Goal: Transaction & Acquisition: Purchase product/service

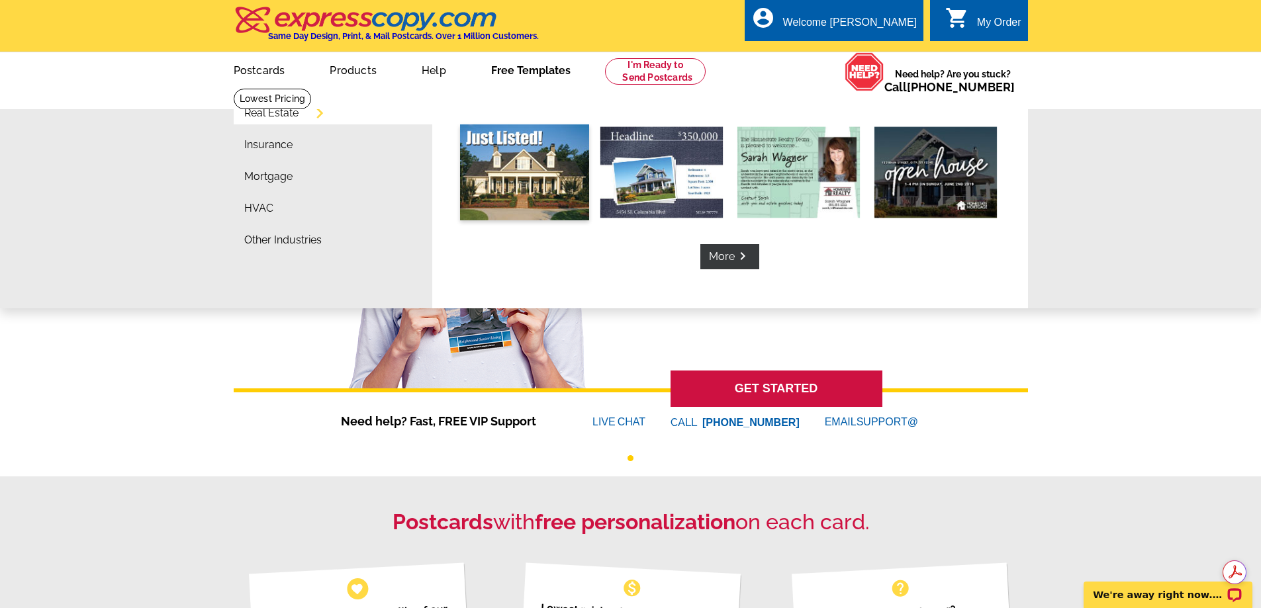
click at [527, 175] on img at bounding box center [524, 172] width 129 height 96
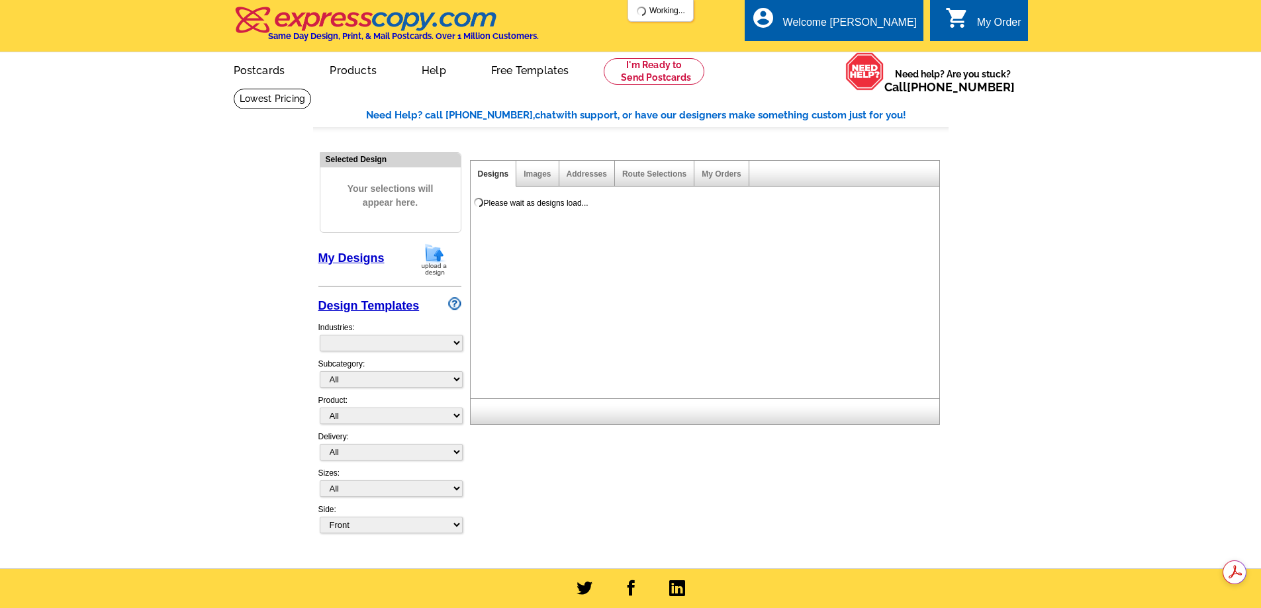
select select "785"
select select "788"
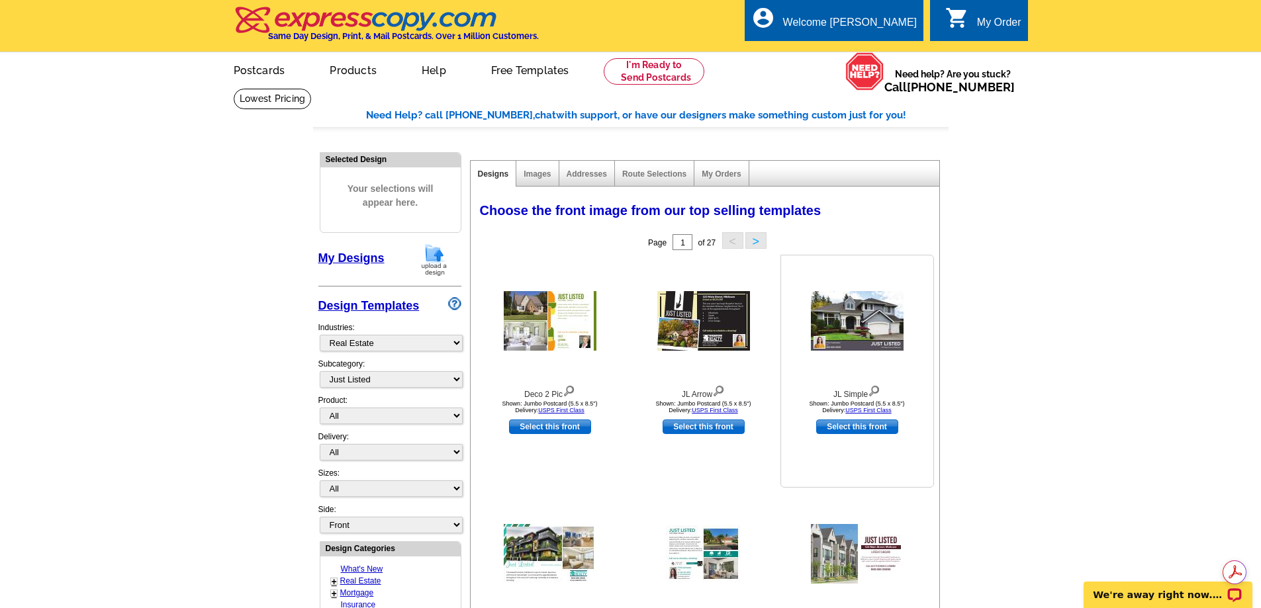
click at [863, 430] on link "Select this front" at bounding box center [857, 427] width 82 height 15
select select "2"
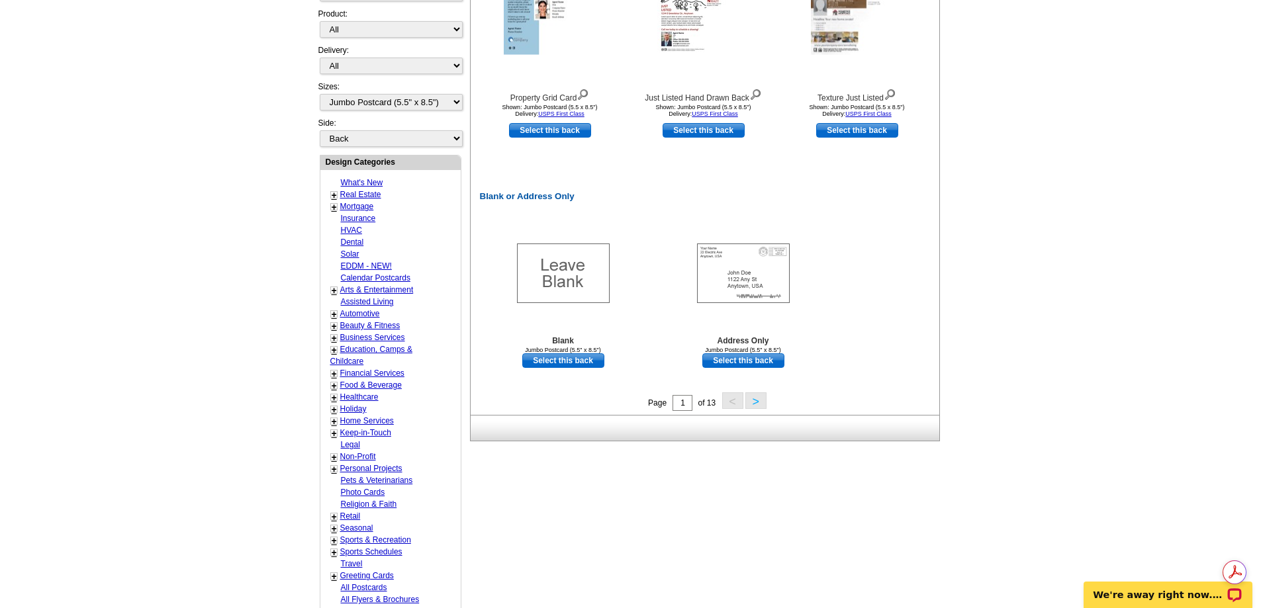
click at [756, 401] on button ">" at bounding box center [755, 401] width 21 height 17
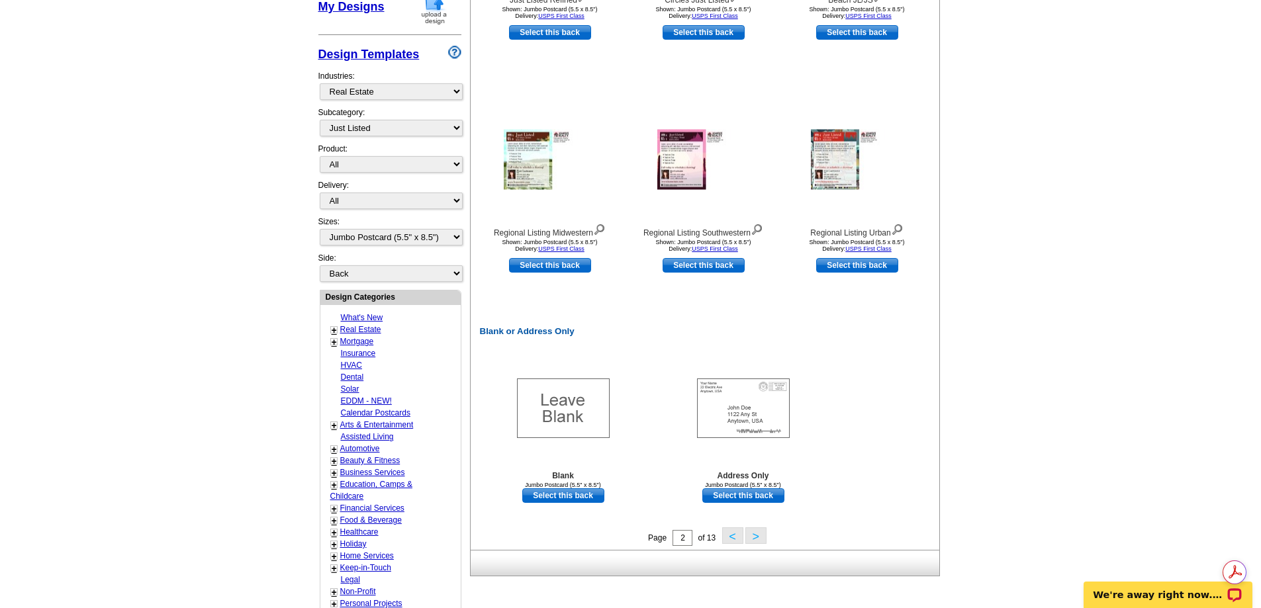
click at [758, 540] on button ">" at bounding box center [755, 536] width 21 height 17
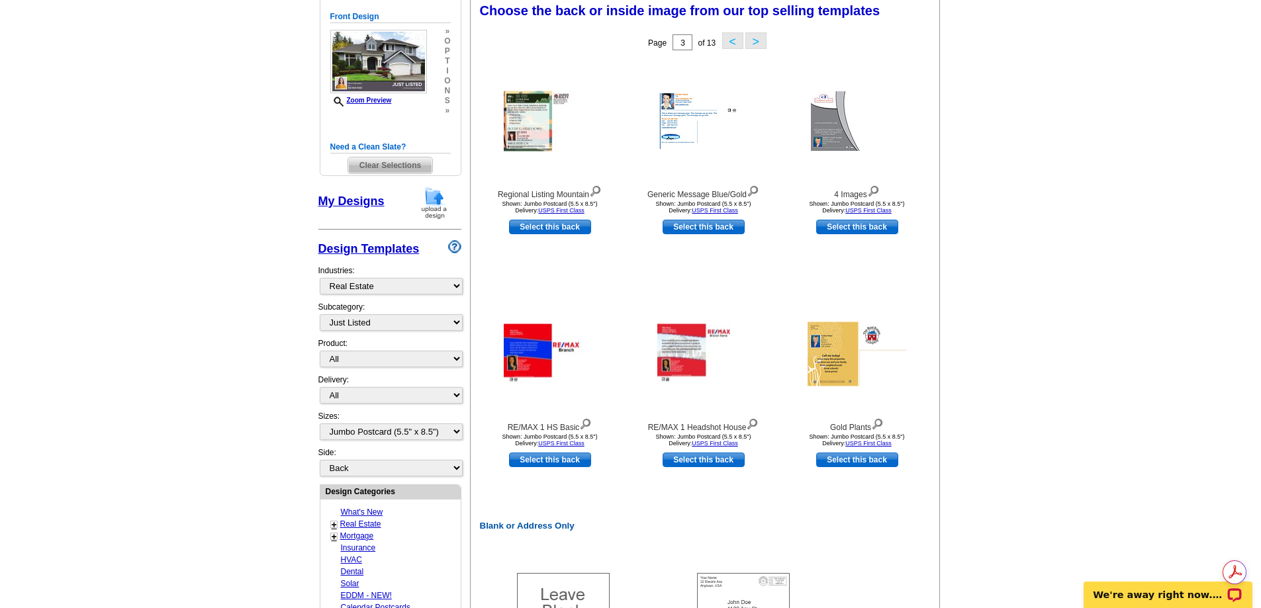
scroll to position [196, 0]
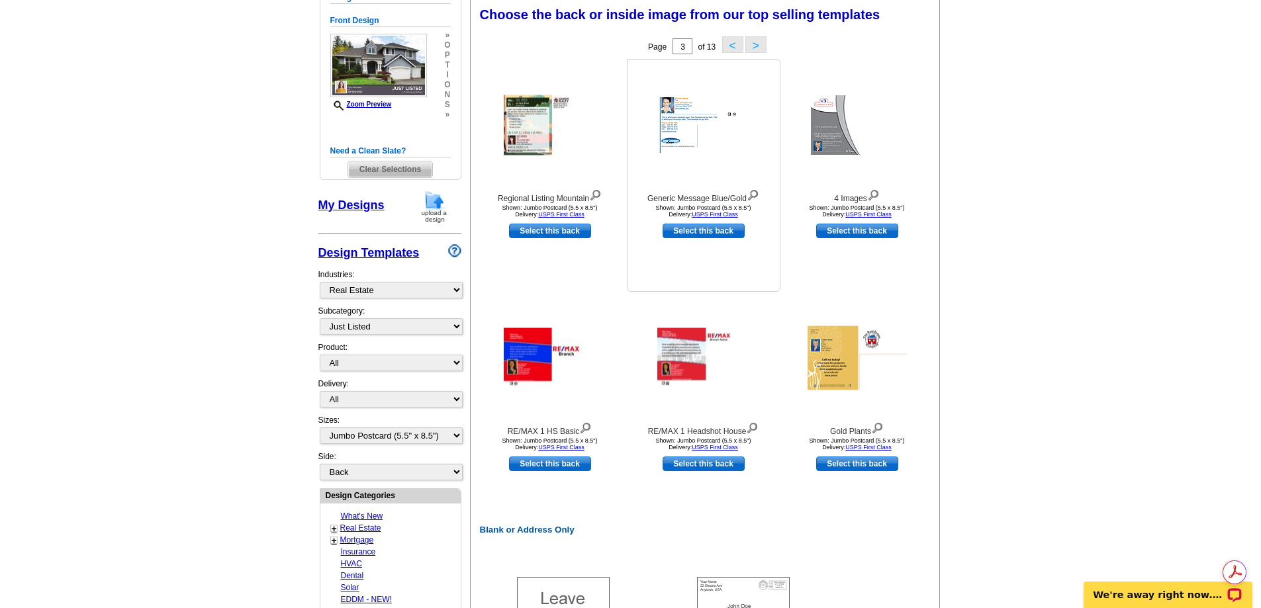
click at [694, 234] on link "Select this back" at bounding box center [704, 231] width 82 height 15
select select "front"
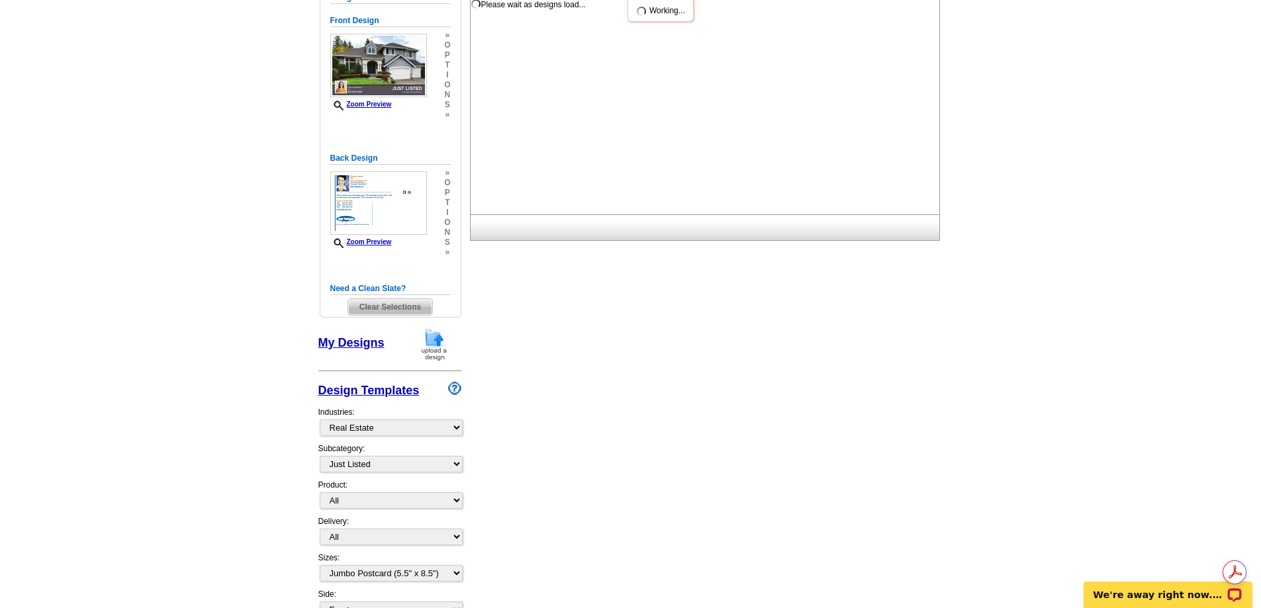
scroll to position [0, 0]
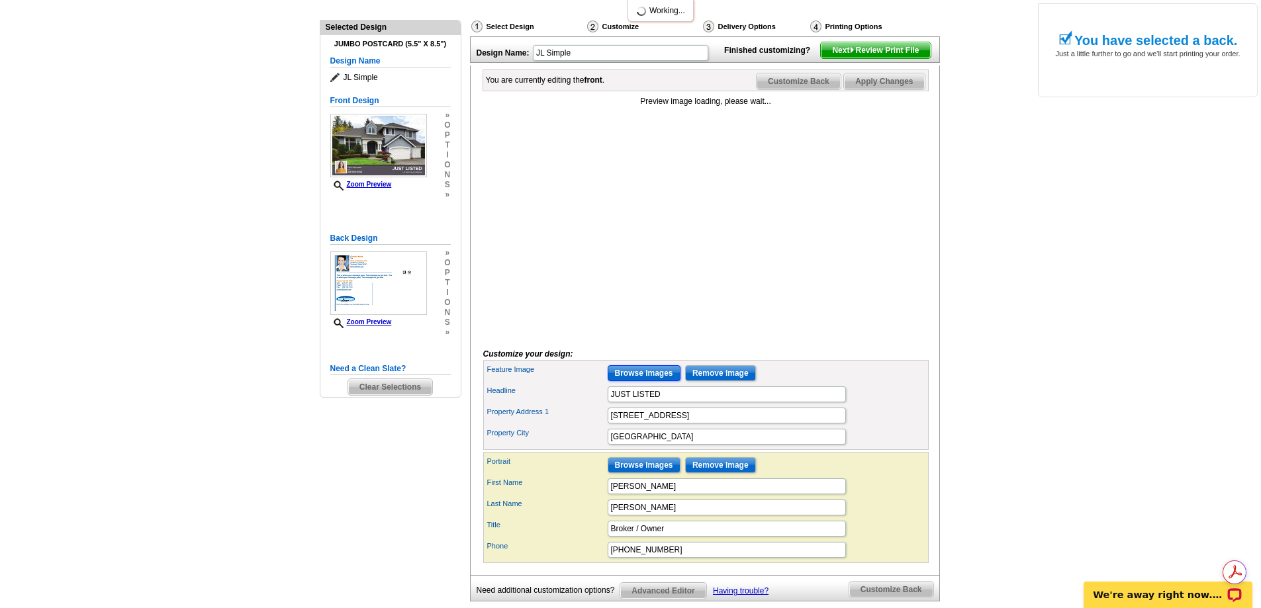
click at [655, 381] on input "Browse Images" at bounding box center [644, 373] width 73 height 16
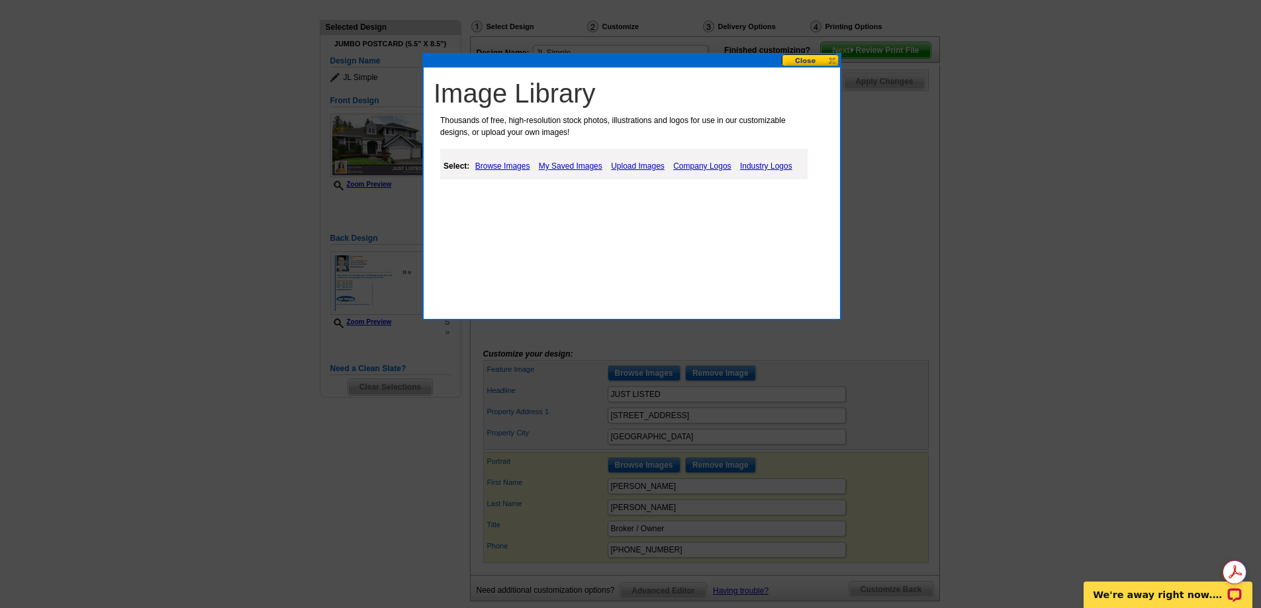
click at [642, 164] on link "Upload Images" at bounding box center [638, 166] width 60 height 16
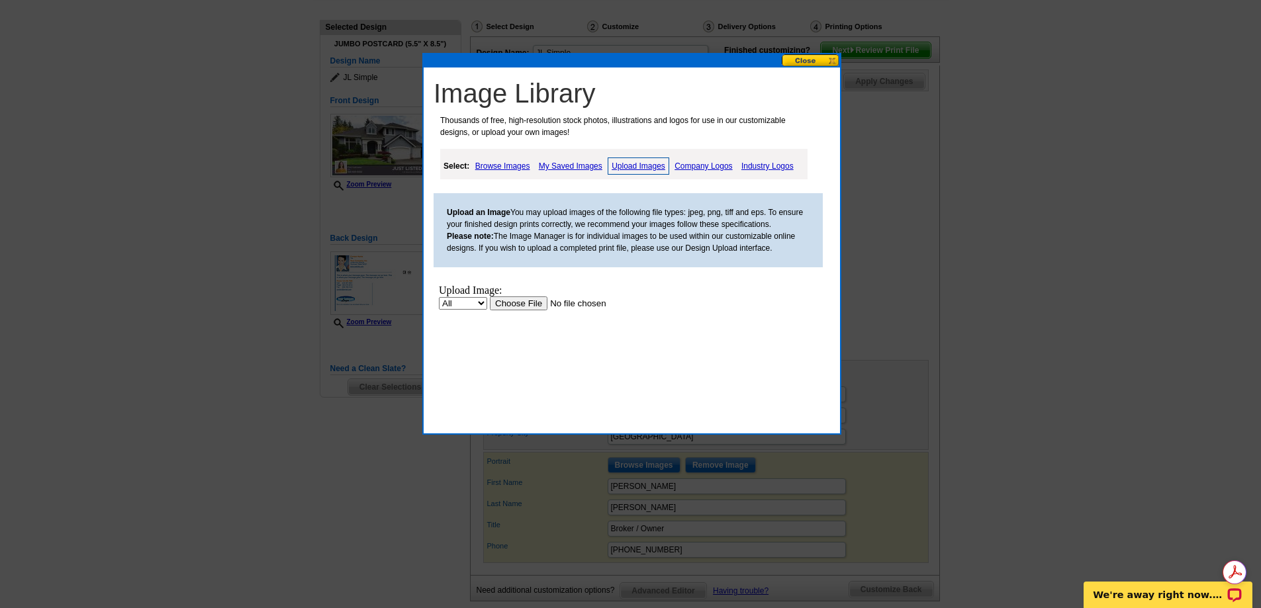
click at [517, 305] on input "file" at bounding box center [573, 304] width 167 height 14
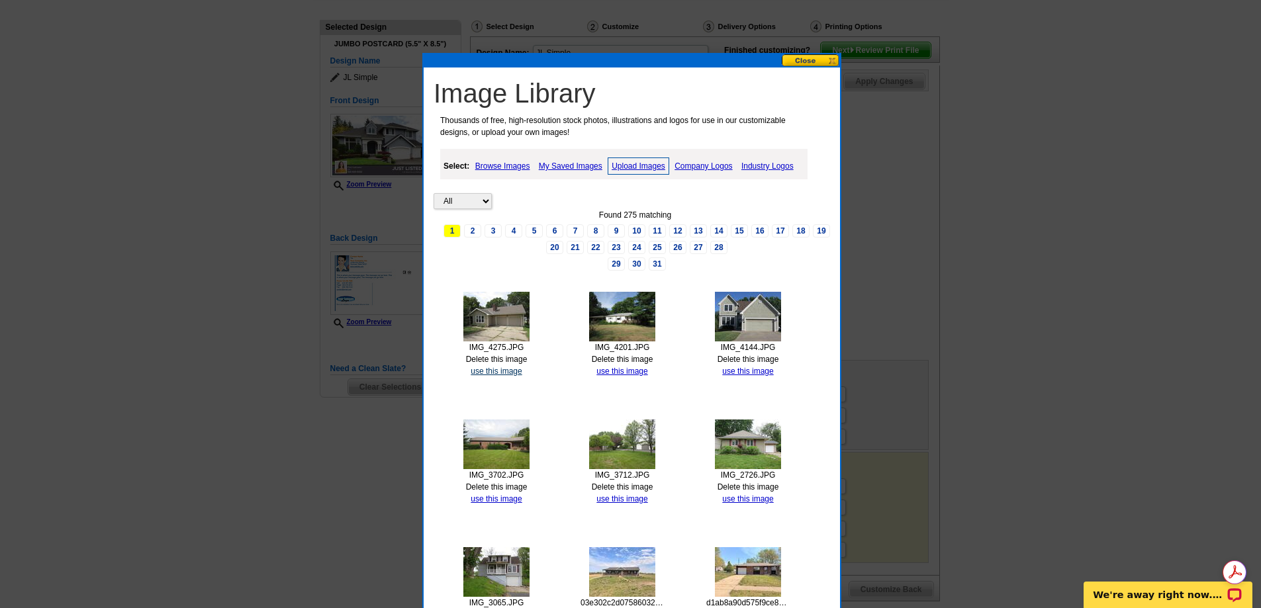
click at [490, 370] on link "use this image" at bounding box center [496, 371] width 51 height 9
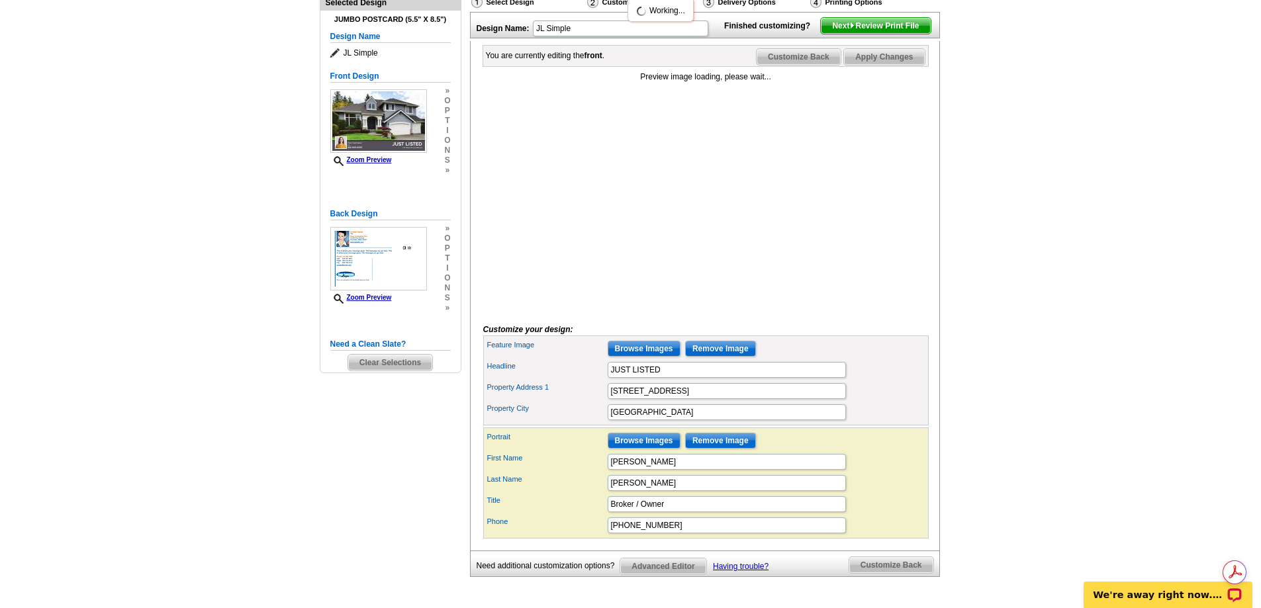
scroll to position [199, 0]
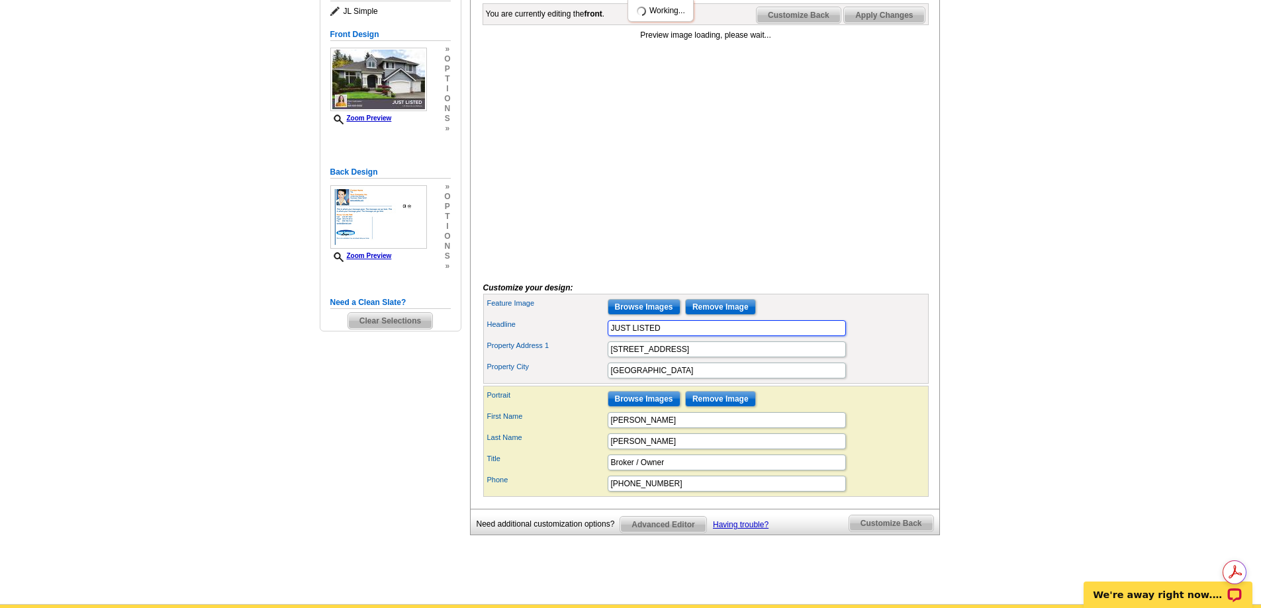
click at [672, 336] on input "JUST LISTED" at bounding box center [727, 328] width 238 height 16
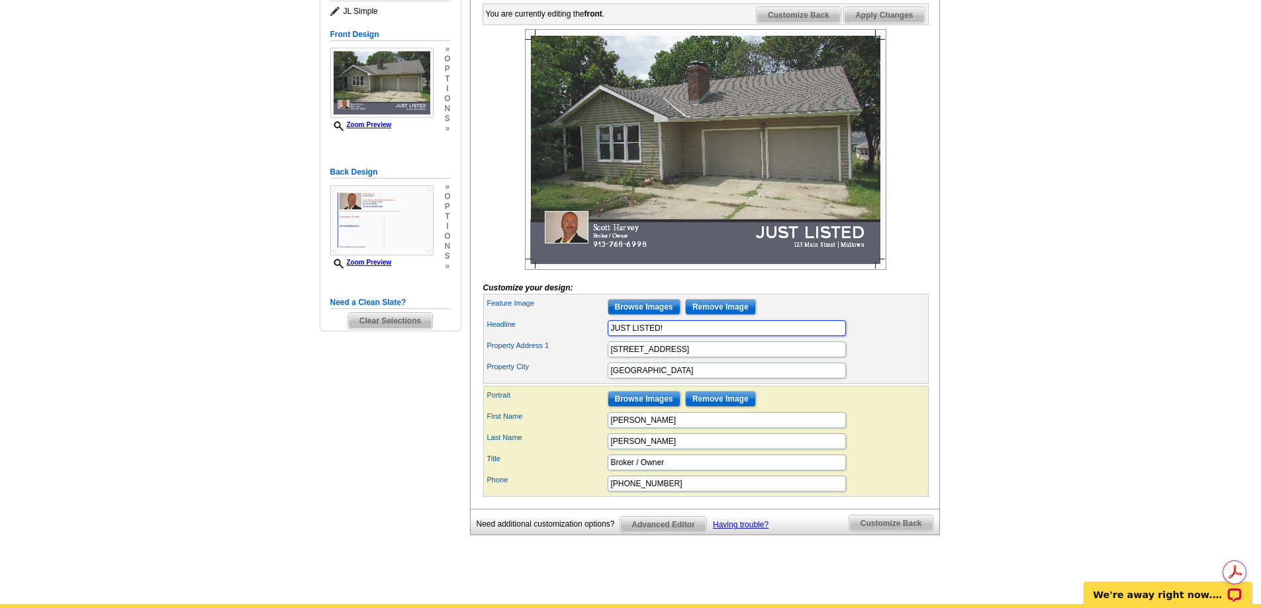
type input "JUST LISTED!"
click at [676, 357] on input "123 Main Street" at bounding box center [727, 350] width 238 height 16
type input "1"
type input "5001 Nw Pueblo Ct."
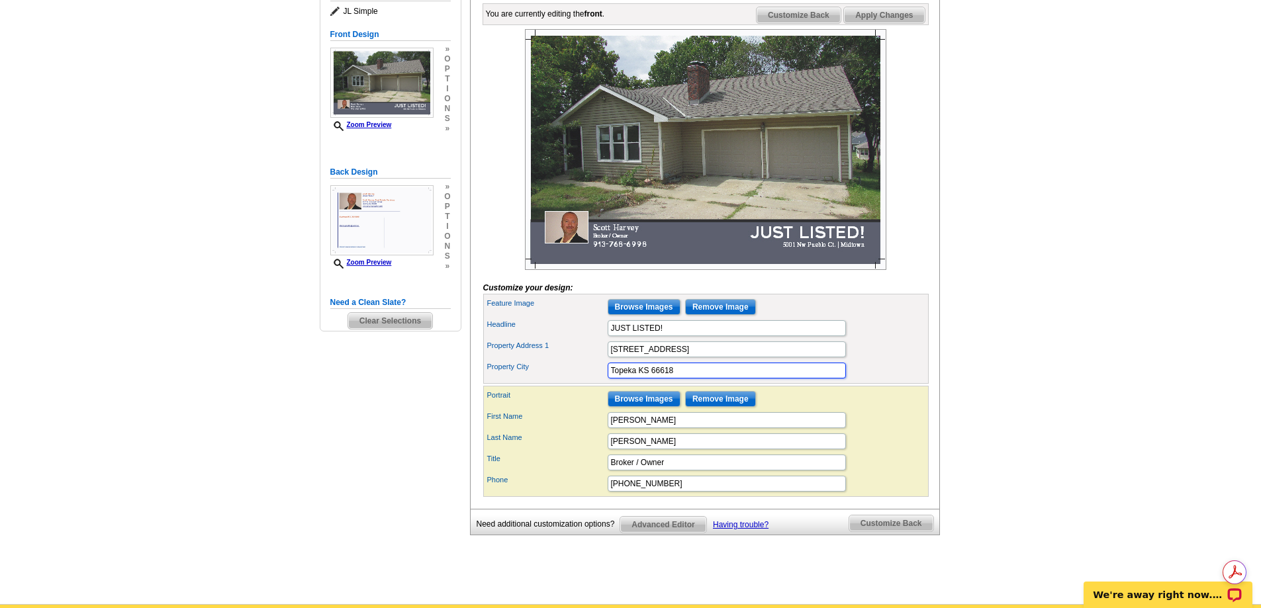
type input "Topeka KS 66618"
click at [656, 407] on input "Browse Images" at bounding box center [644, 399] width 73 height 16
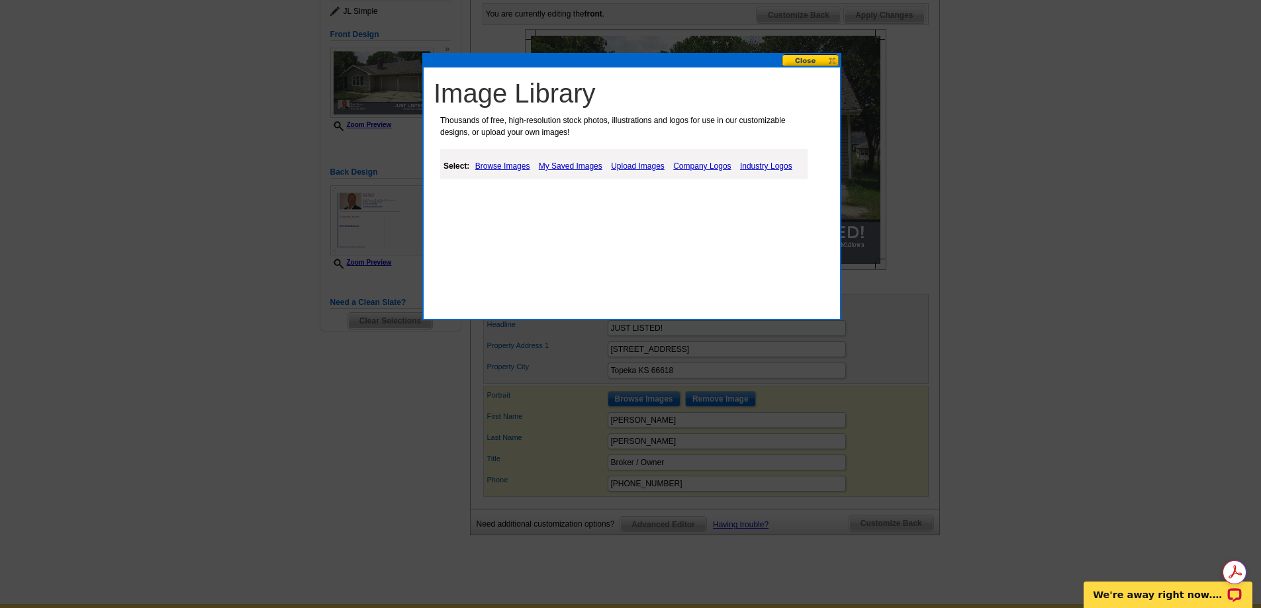
click at [564, 165] on link "My Saved Images" at bounding box center [571, 166] width 70 height 16
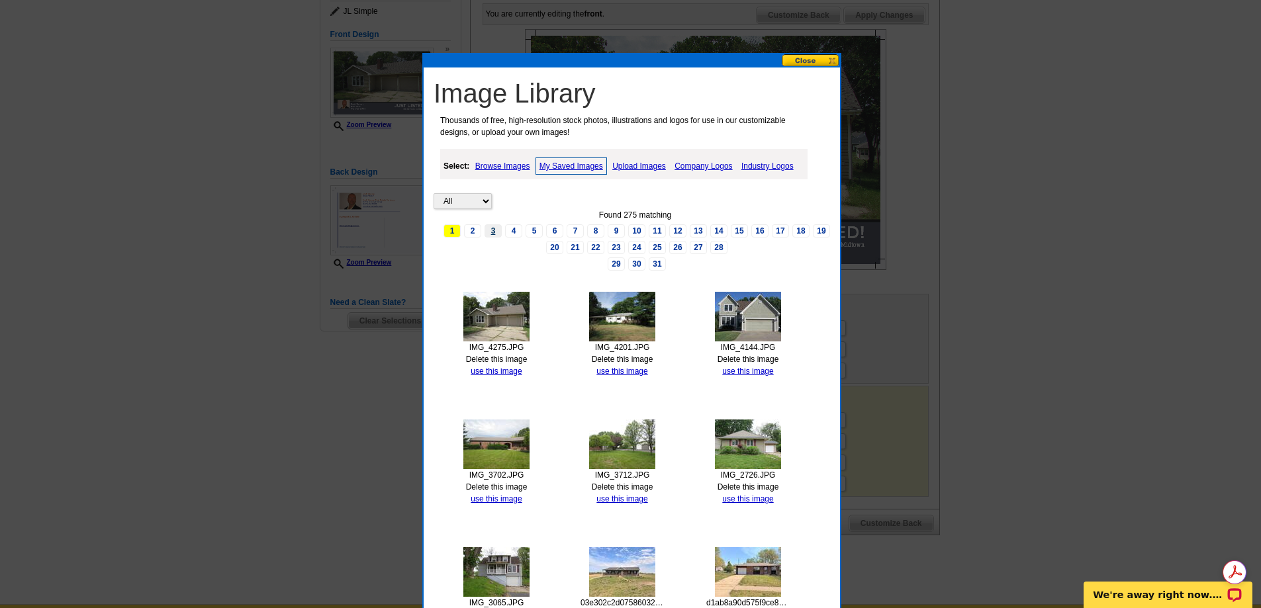
click at [496, 230] on link "3" at bounding box center [493, 230] width 17 height 13
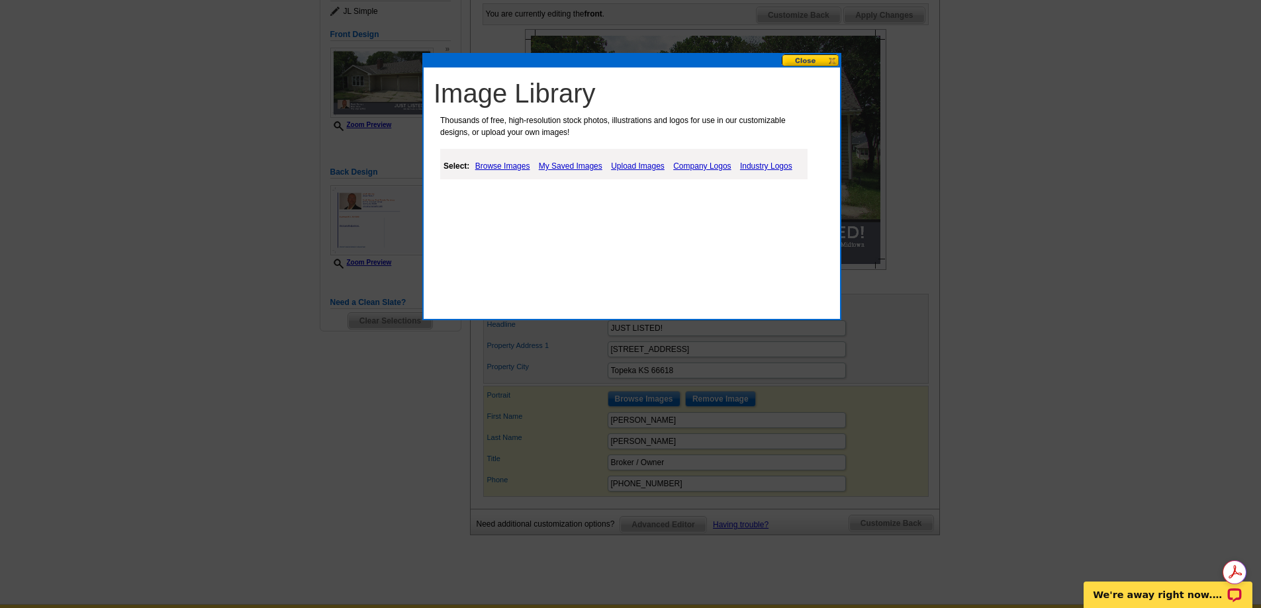
click at [569, 165] on link "My Saved Images" at bounding box center [571, 166] width 70 height 16
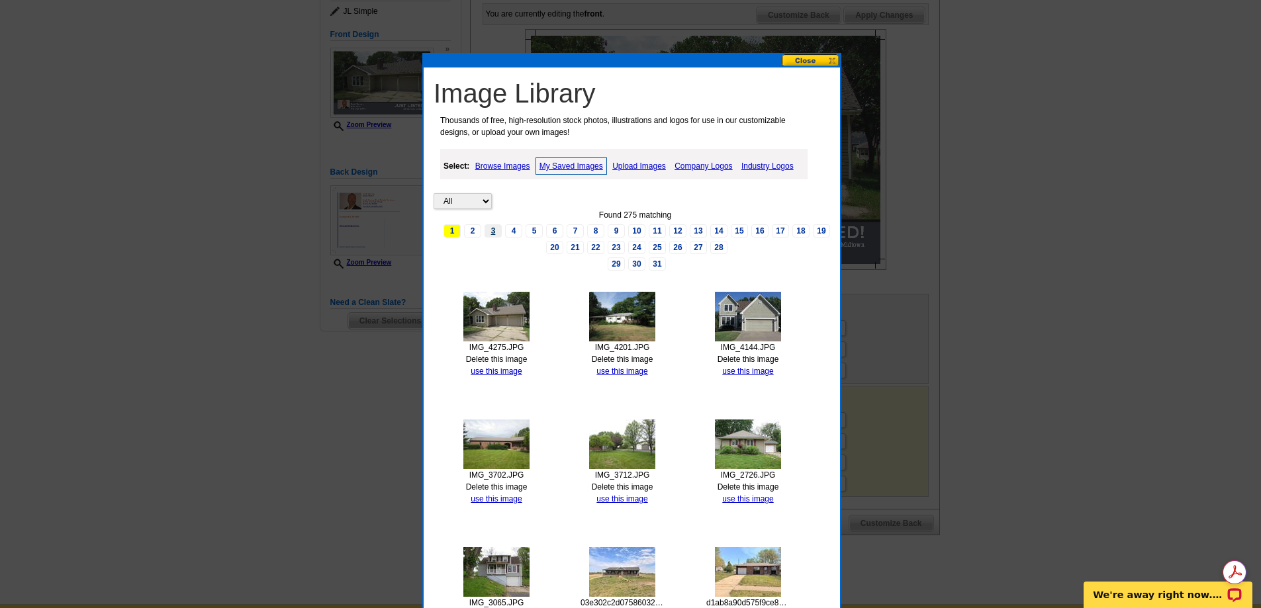
click at [491, 232] on link "3" at bounding box center [493, 230] width 17 height 13
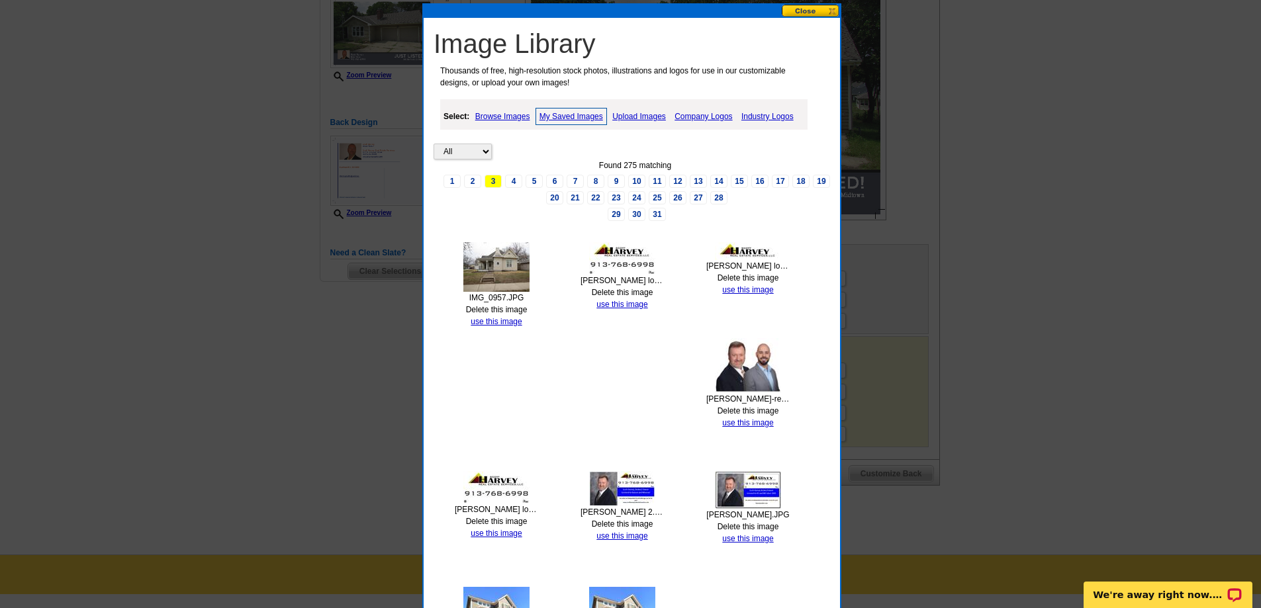
scroll to position [199, 0]
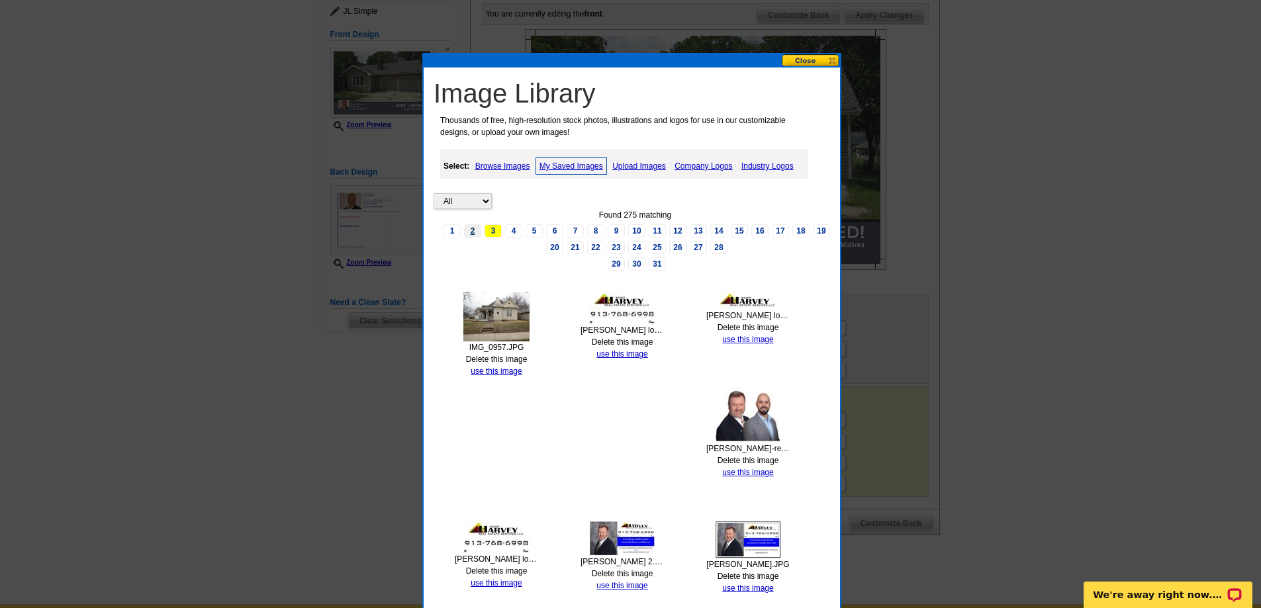
click at [473, 234] on link "2" at bounding box center [472, 230] width 17 height 13
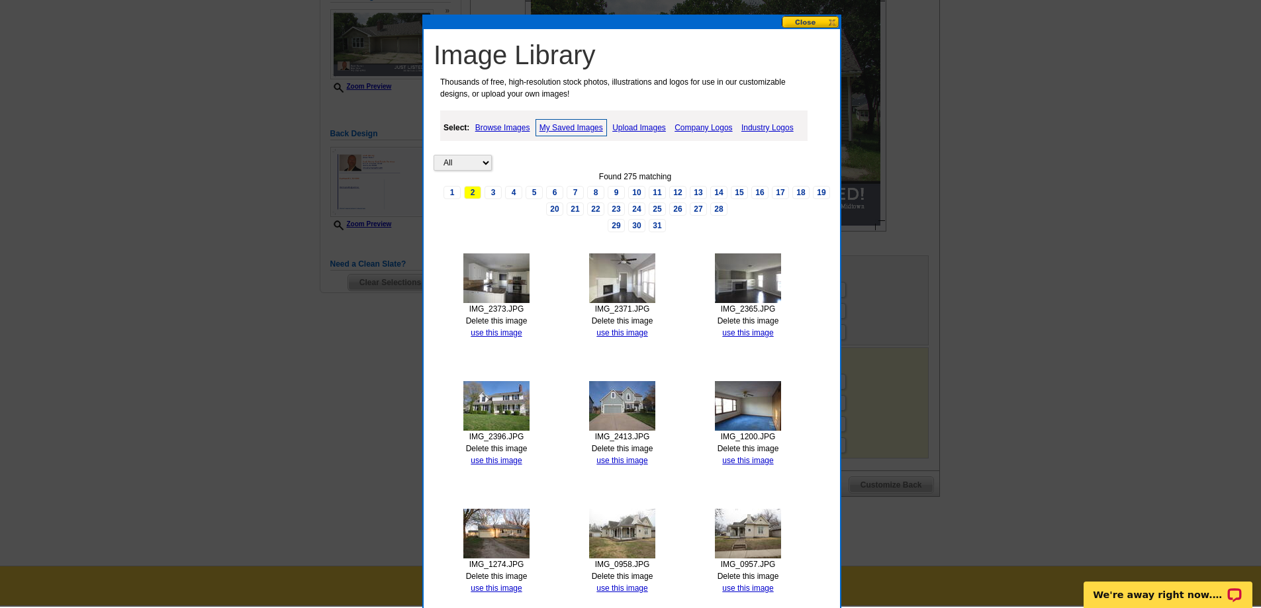
scroll to position [236, 0]
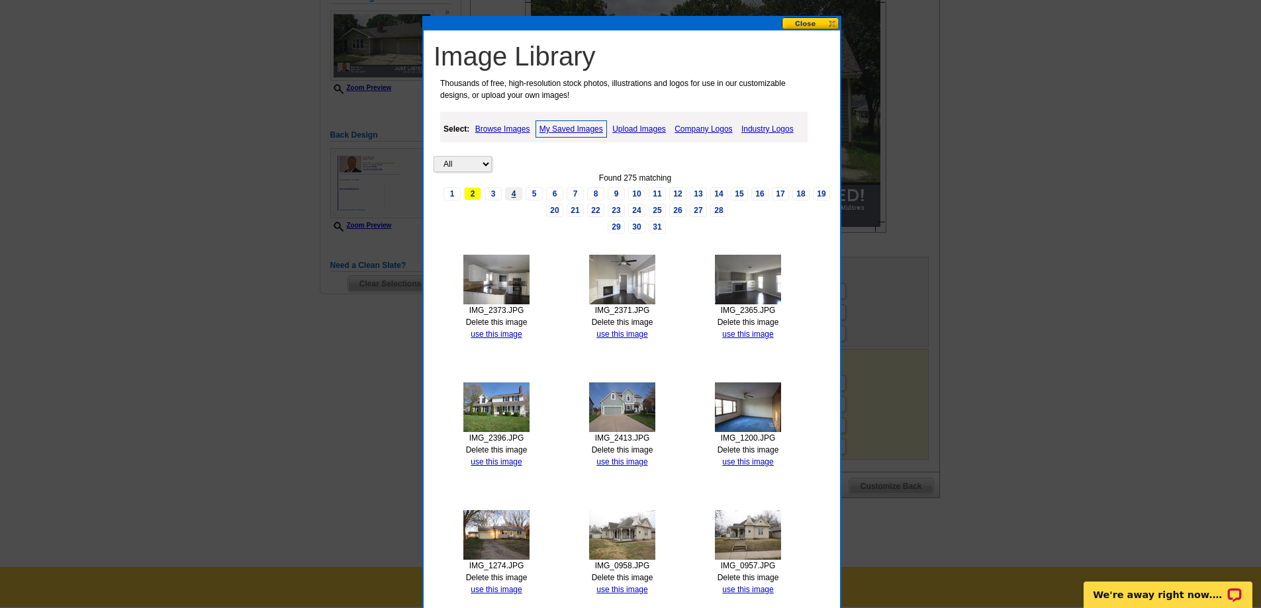
click at [517, 193] on link "4" at bounding box center [513, 193] width 17 height 13
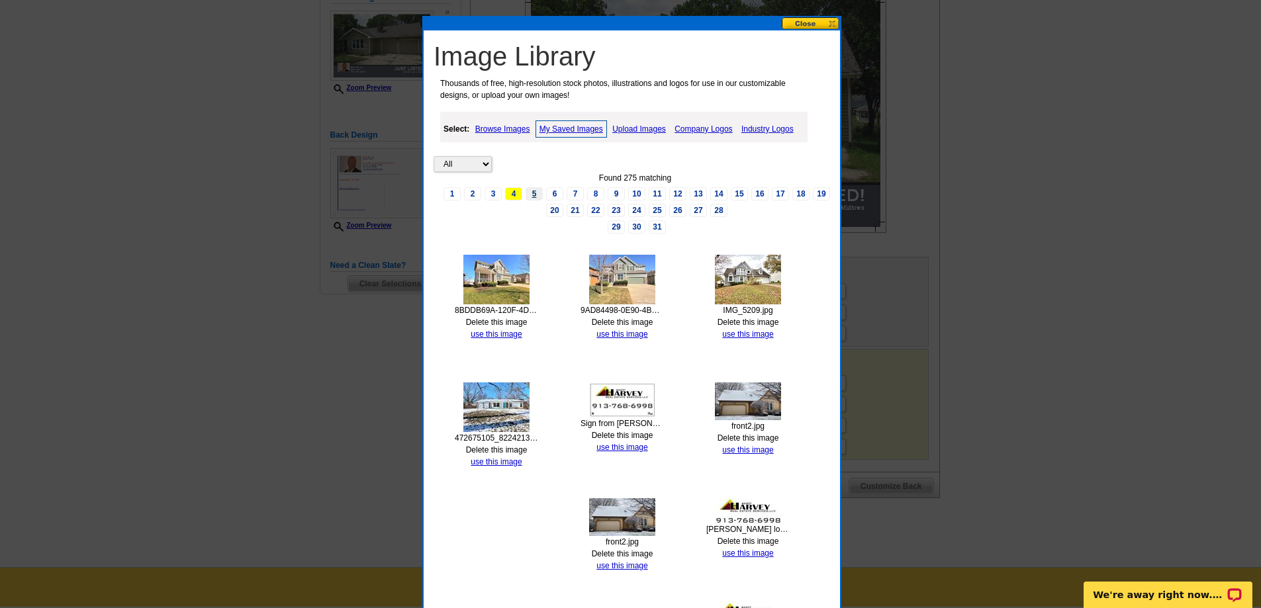
click at [537, 191] on link "5" at bounding box center [534, 193] width 17 height 13
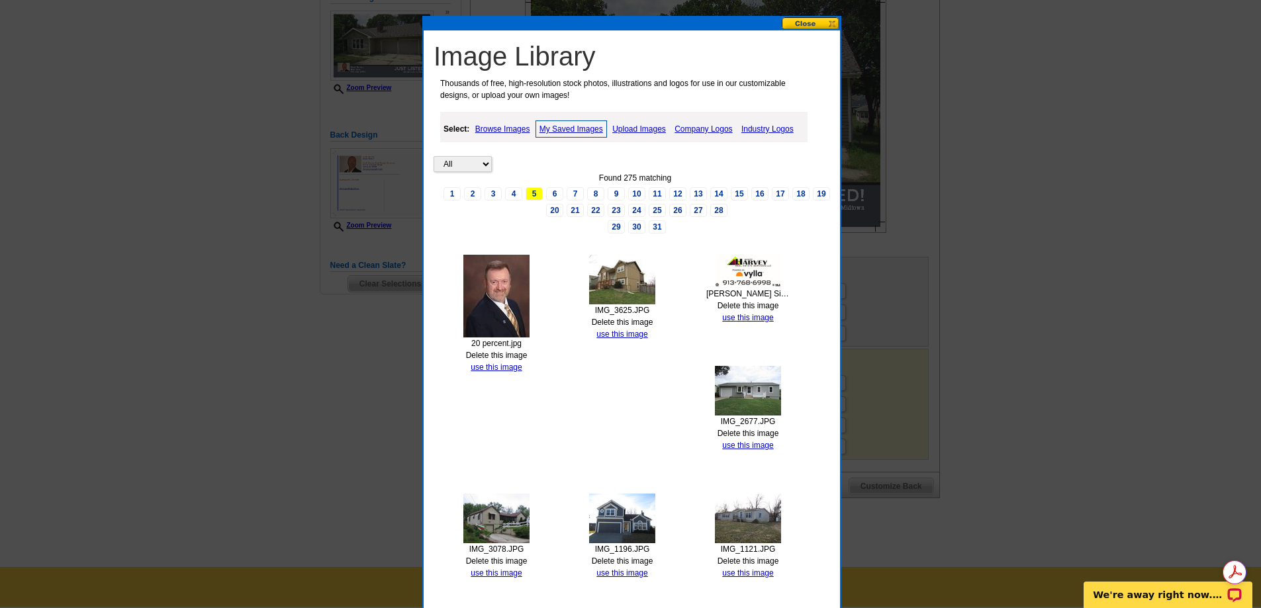
scroll to position [0, 0]
click at [491, 367] on link "use this image" at bounding box center [496, 367] width 51 height 9
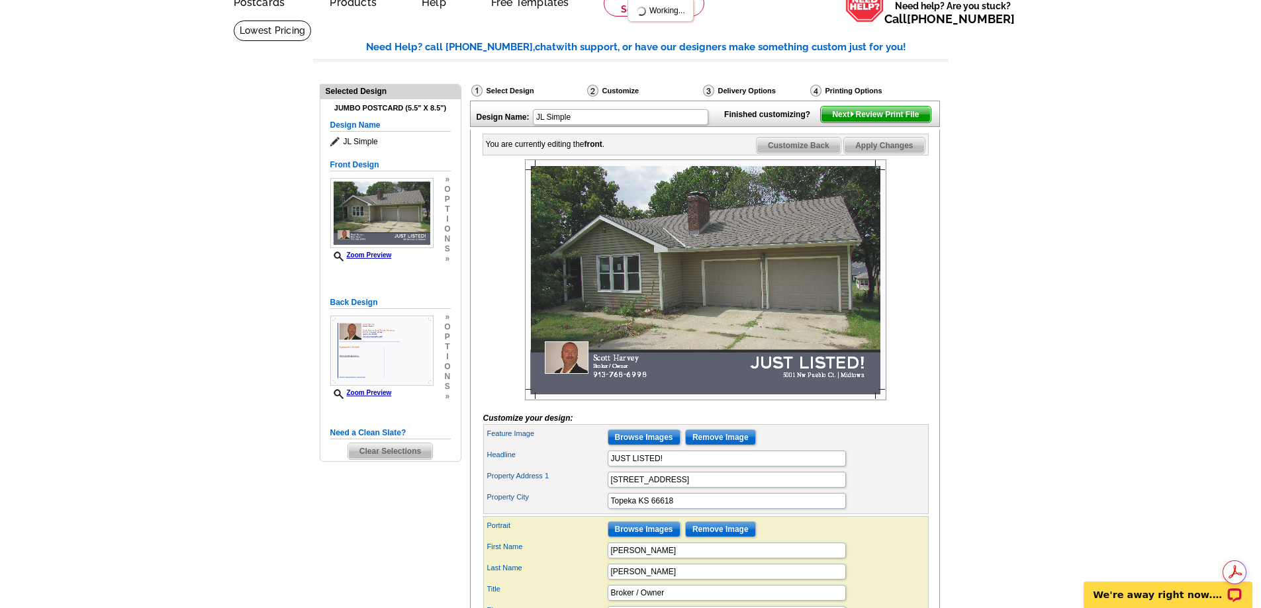
scroll to position [66, 0]
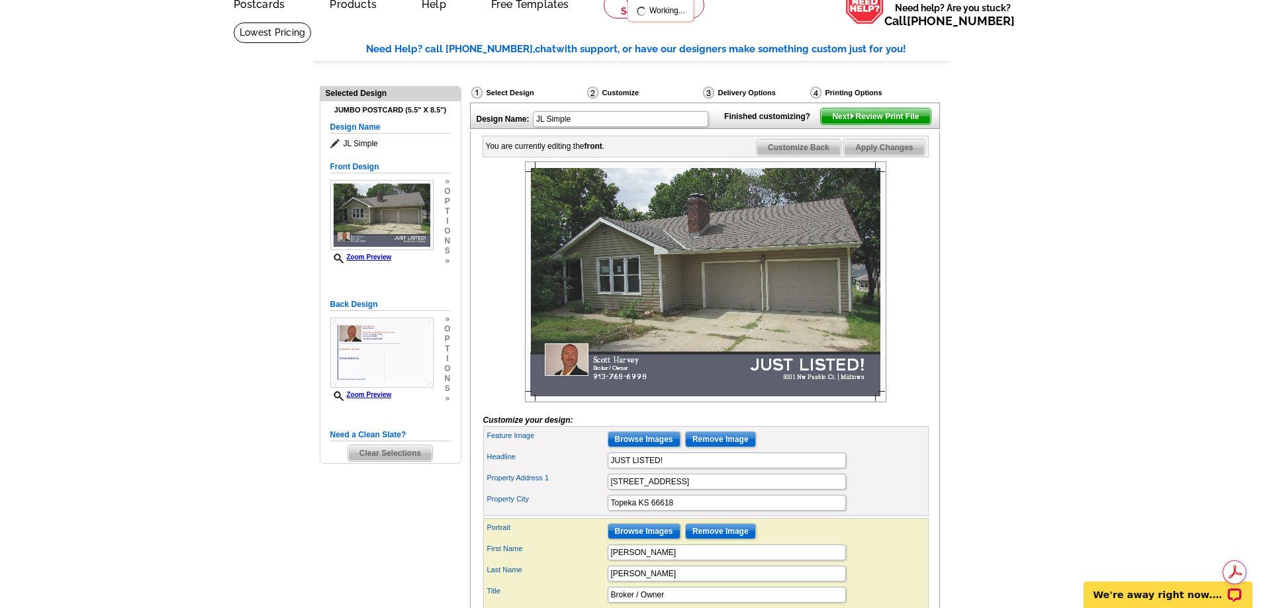
click at [886, 156] on span "Apply Changes" at bounding box center [884, 148] width 80 height 16
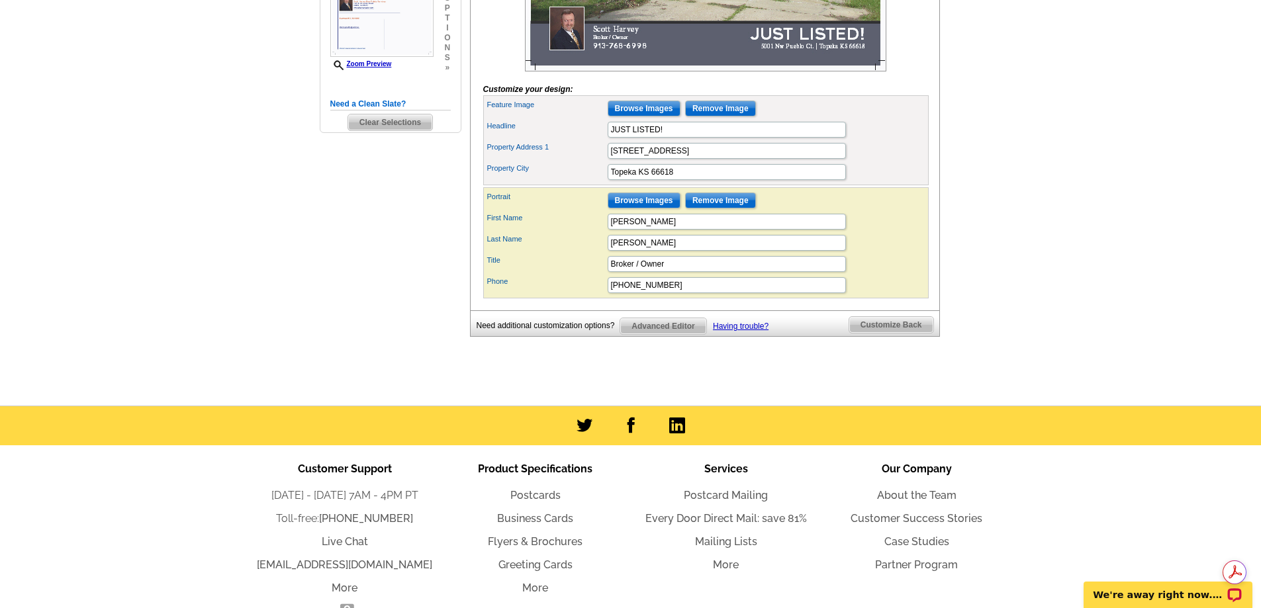
scroll to position [0, 0]
click at [883, 333] on span "Customize Back" at bounding box center [891, 325] width 84 height 16
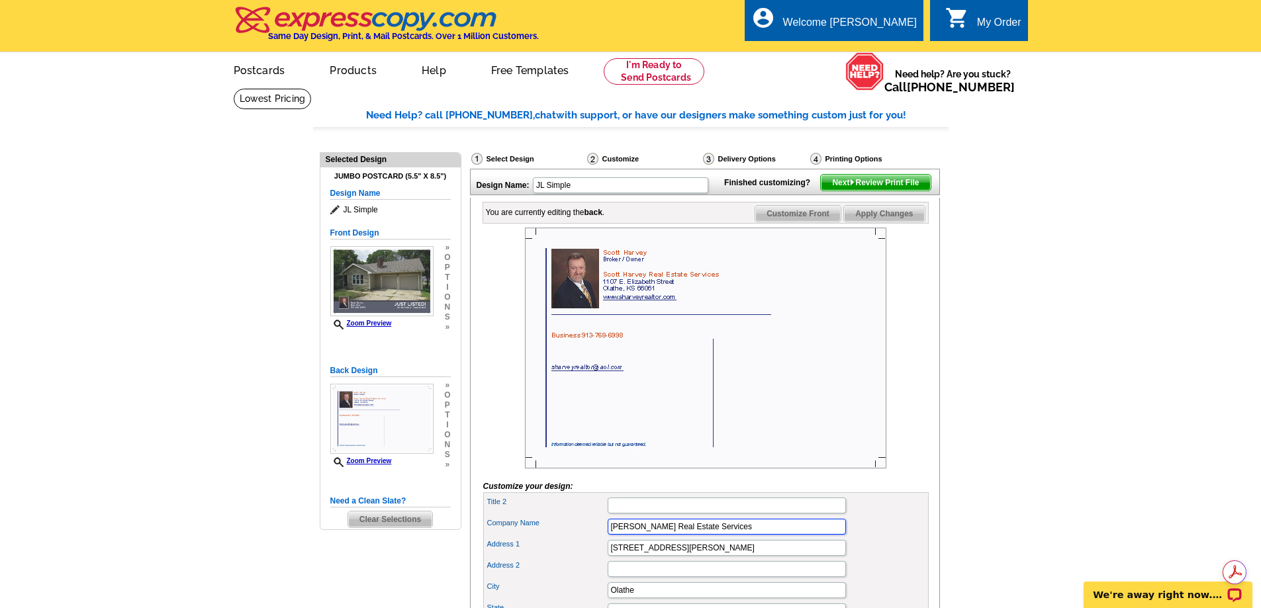
click at [757, 535] on input "Scott Harvey Real Estate Services" at bounding box center [727, 527] width 238 height 16
type input "Scott Harvey Real Estate Services LLC"
click at [719, 556] on input "1107 E. Elizabeth Street" at bounding box center [727, 548] width 238 height 16
type input "1"
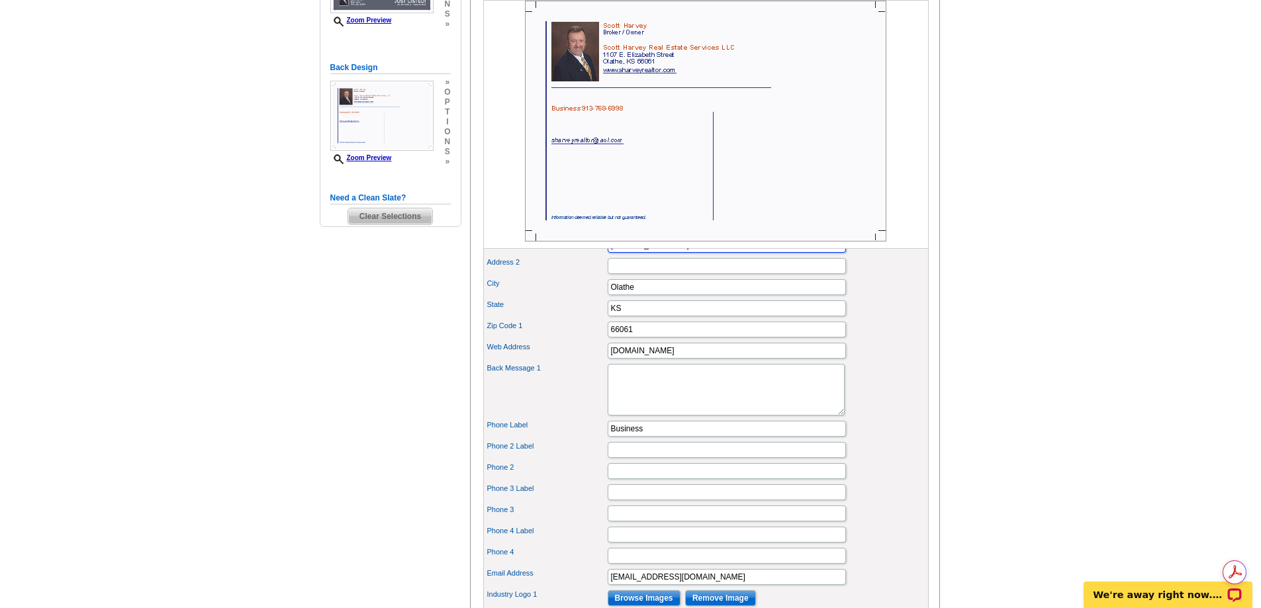
scroll to position [397, 0]
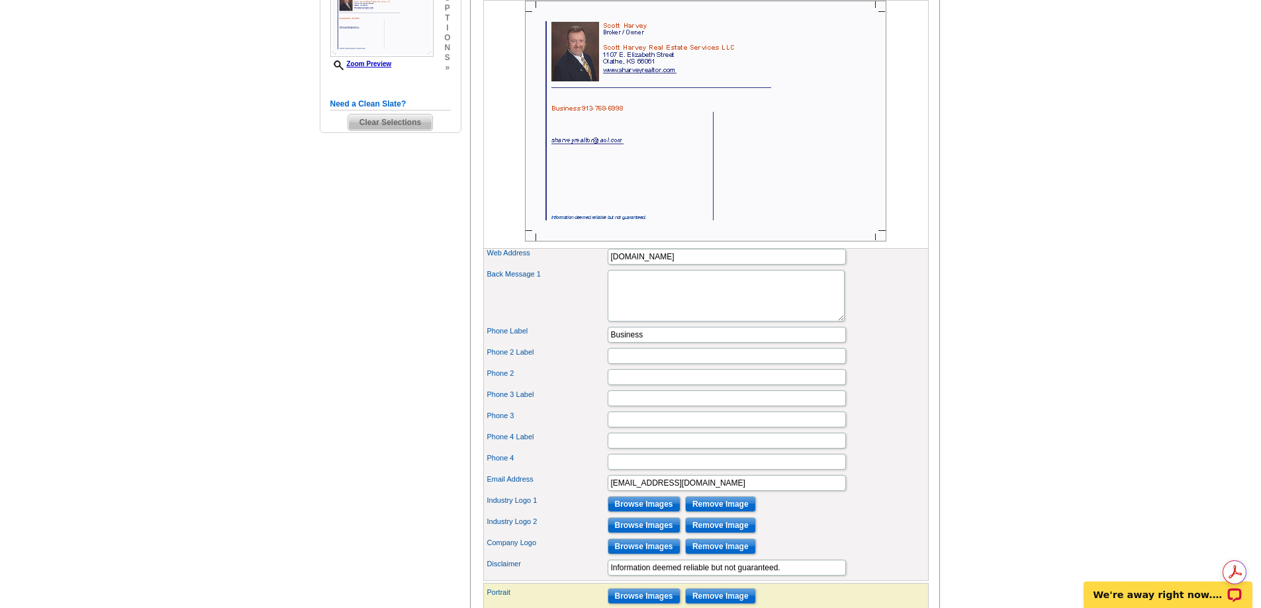
type input "123 N Emma Street"
click at [636, 310] on textarea "Back Message 1" at bounding box center [726, 296] width 237 height 52
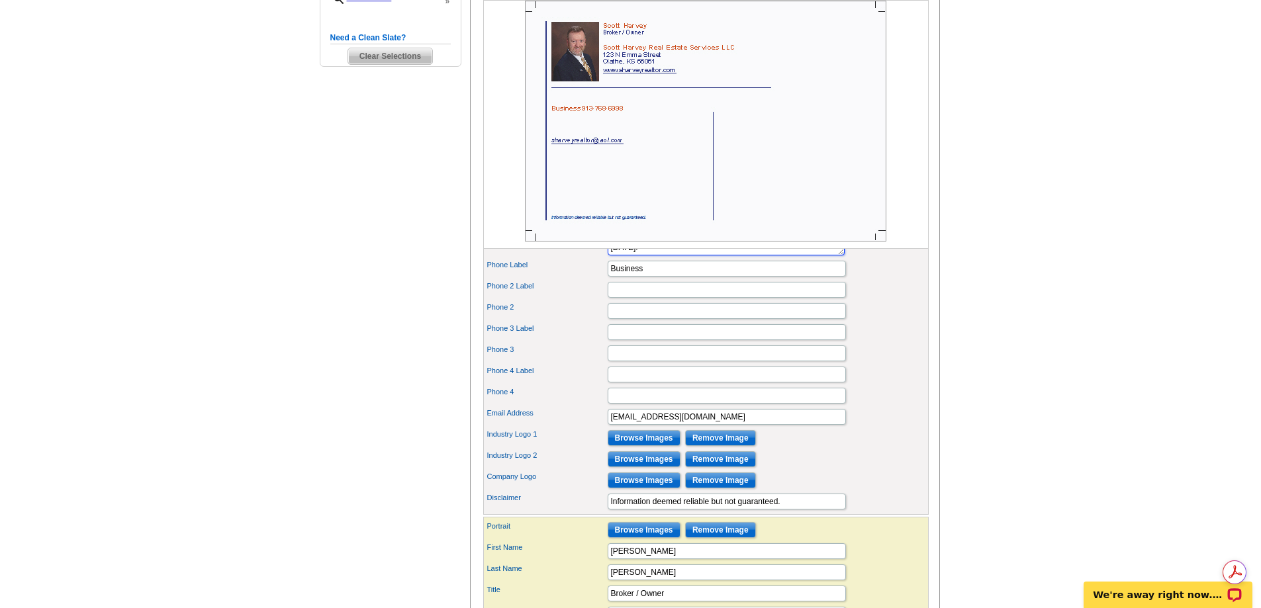
scroll to position [0, 0]
type textarea "HUD Owned Property. Case# 181-361244 $265,000.00 4 bedroom 2 full 2 half bath, …"
click at [644, 446] on input "Browse Images" at bounding box center [644, 438] width 73 height 16
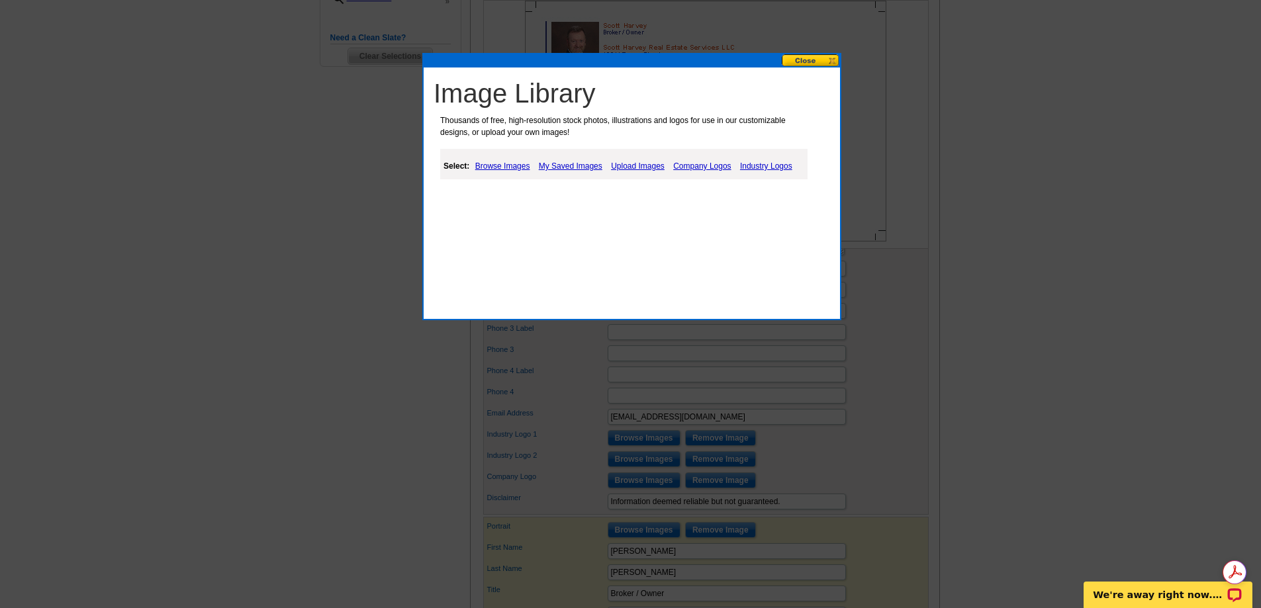
click at [753, 164] on link "Industry Logos" at bounding box center [766, 166] width 59 height 16
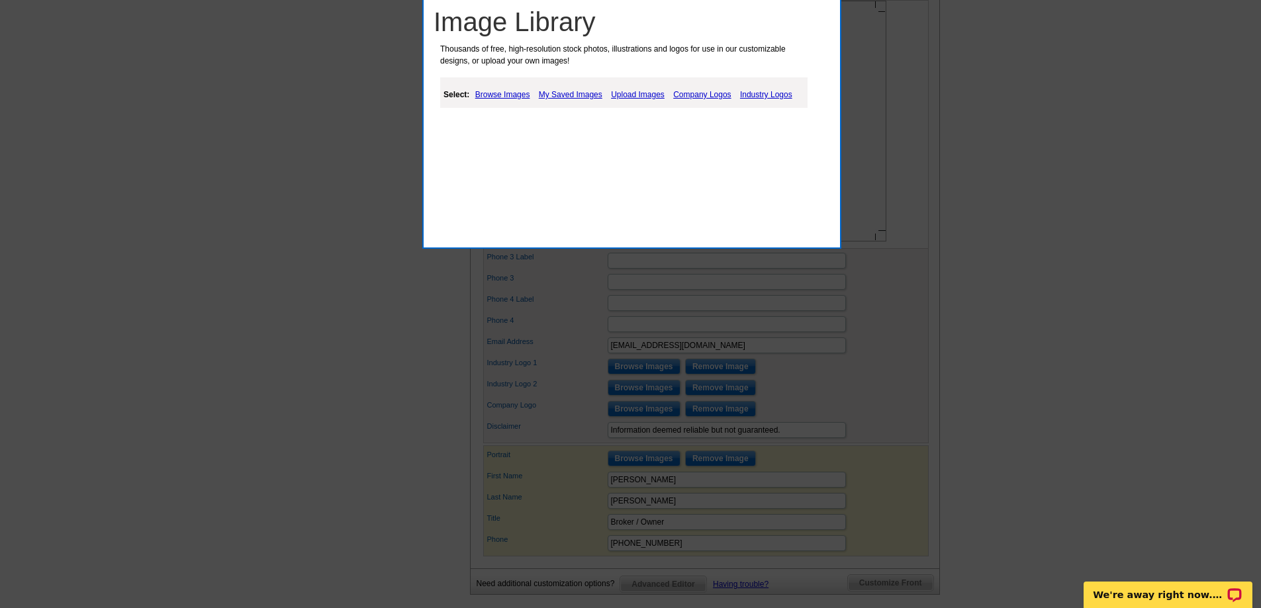
scroll to position [530, 0]
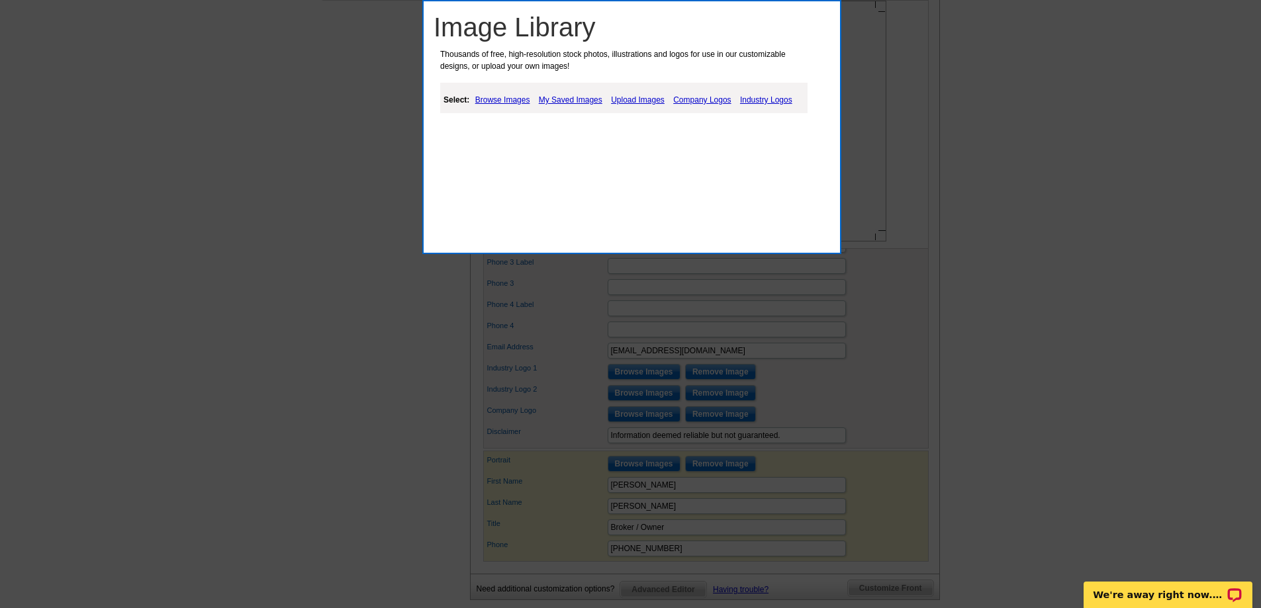
click at [762, 101] on link "Industry Logos" at bounding box center [766, 100] width 59 height 16
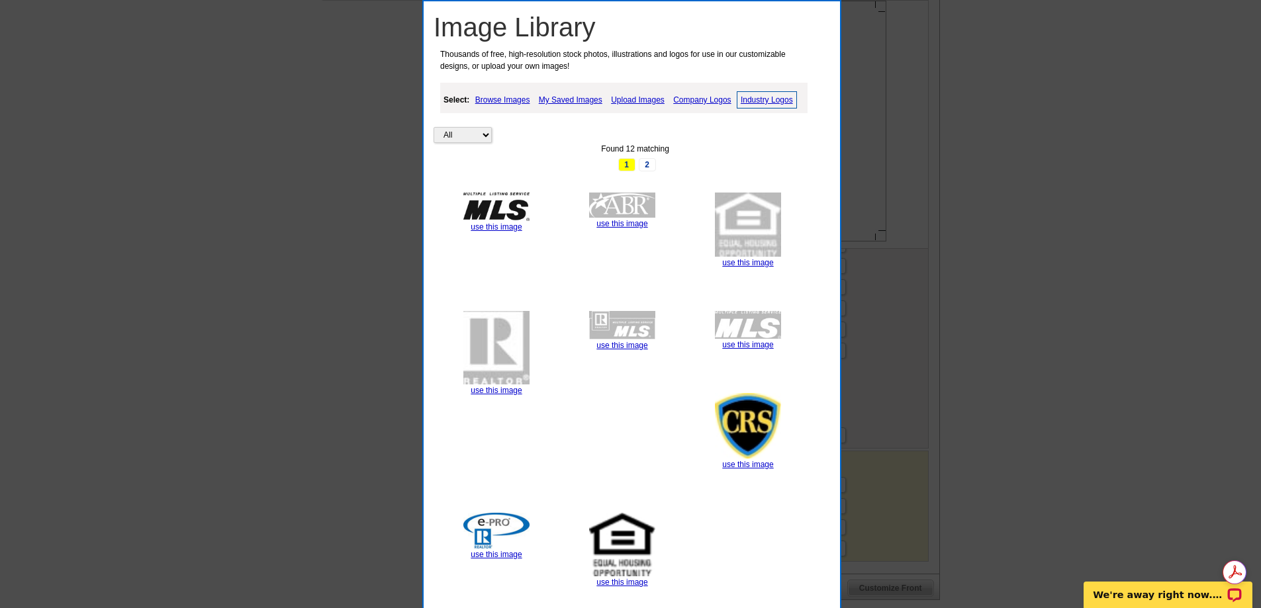
scroll to position [0, 0]
click at [617, 582] on link "use this image" at bounding box center [621, 582] width 51 height 9
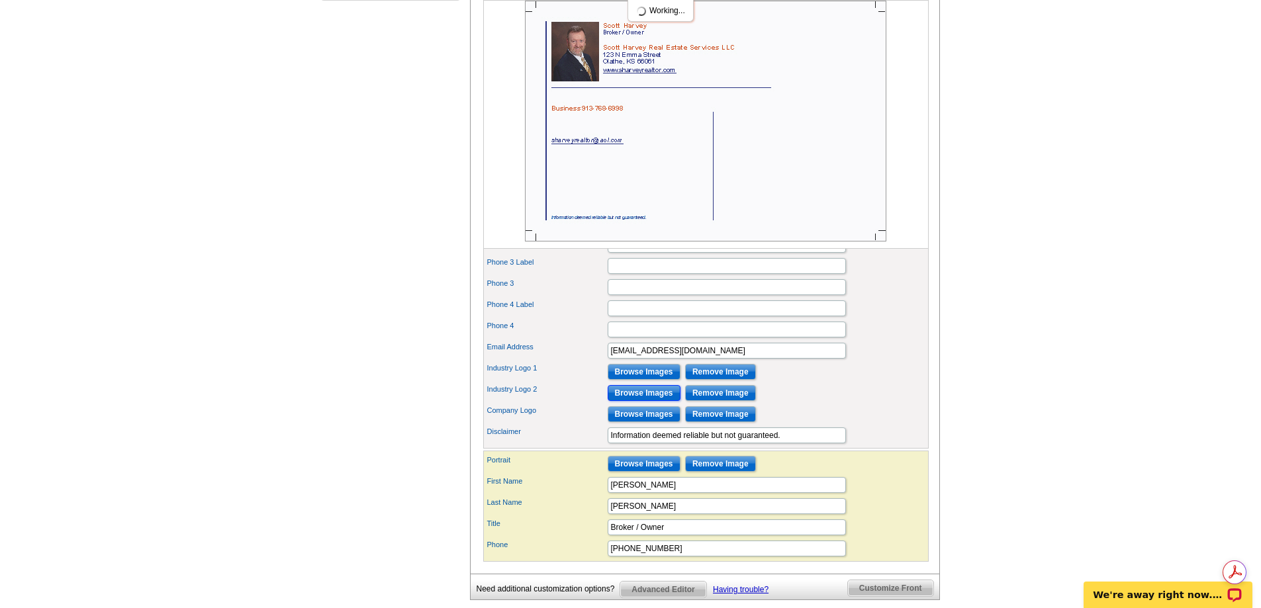
click at [643, 401] on input "Browse Images" at bounding box center [644, 393] width 73 height 16
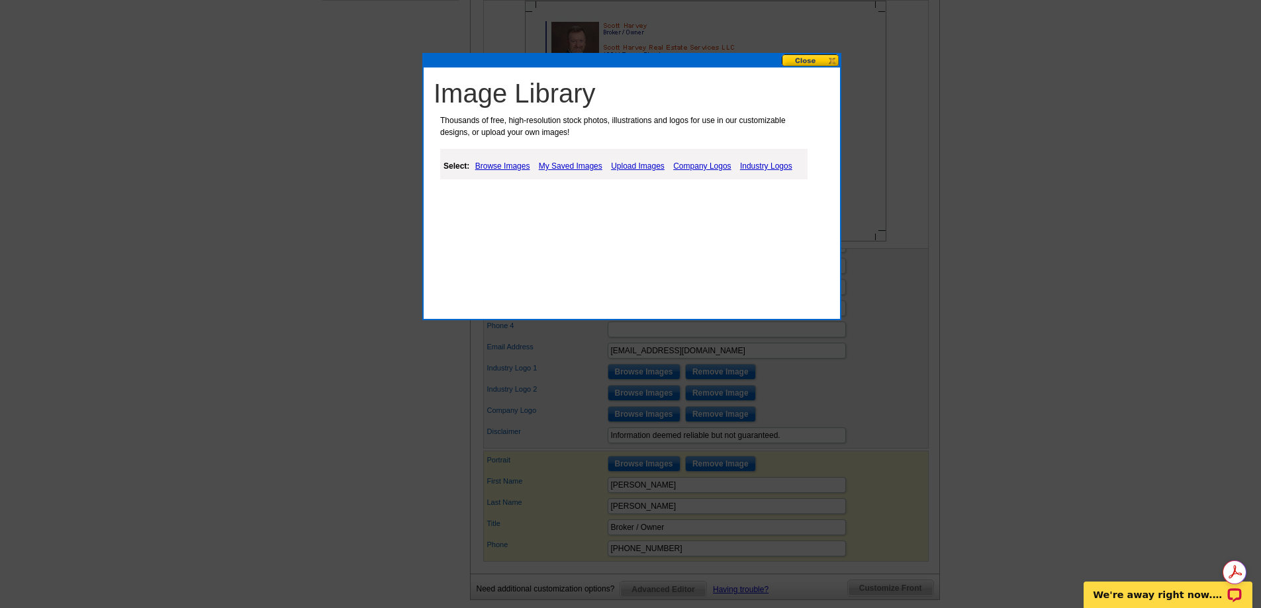
click at [757, 168] on link "Industry Logos" at bounding box center [766, 166] width 59 height 16
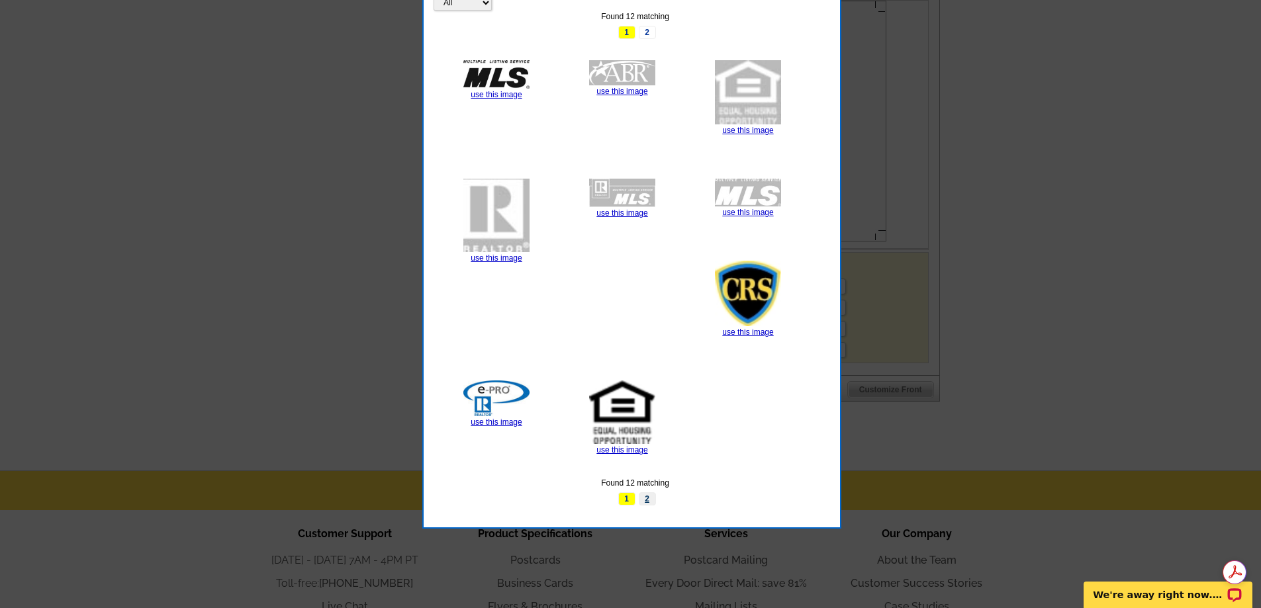
click at [649, 499] on link "2" at bounding box center [647, 499] width 17 height 13
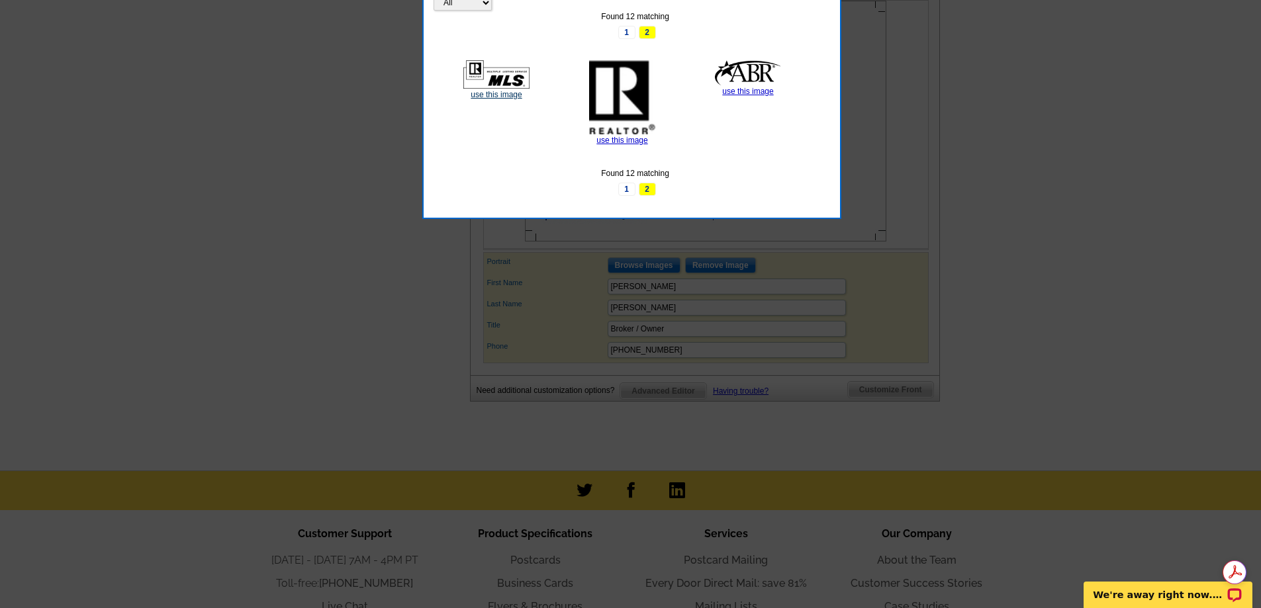
click at [498, 95] on link "use this image" at bounding box center [496, 94] width 51 height 9
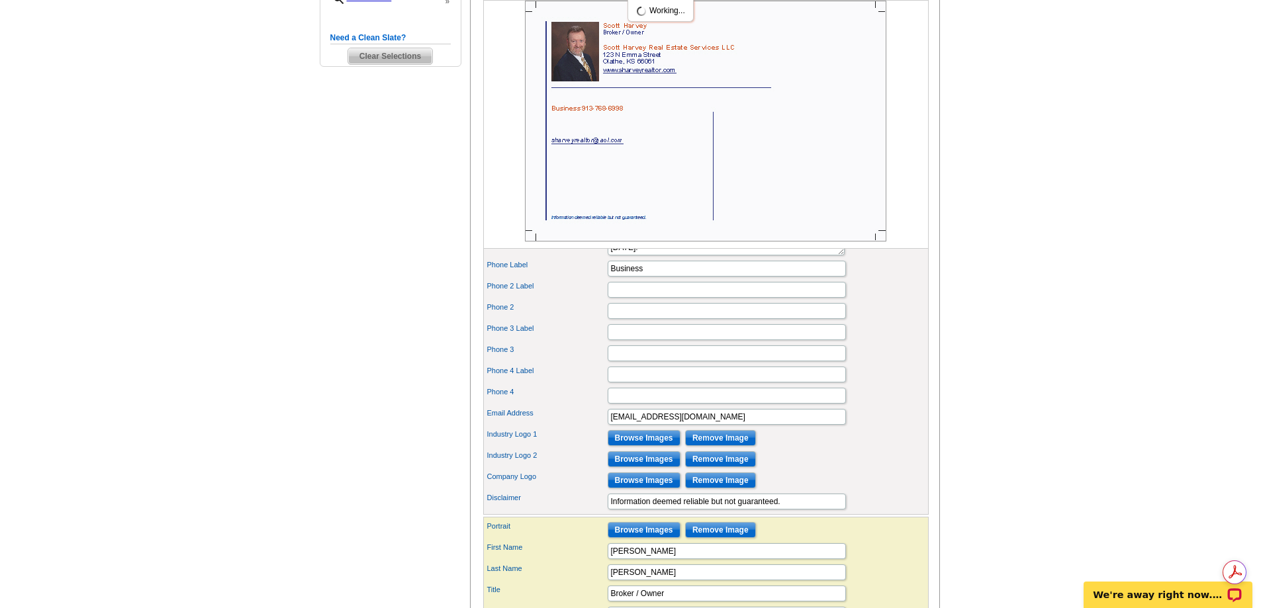
scroll to position [530, 0]
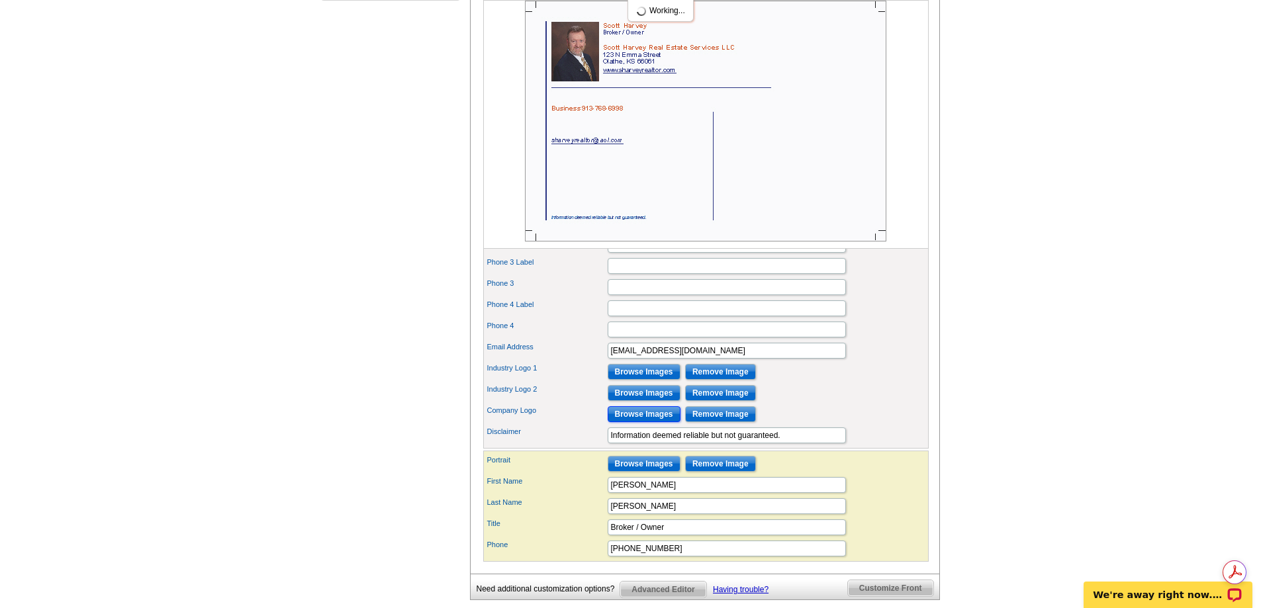
click at [649, 422] on input "Browse Images" at bounding box center [644, 414] width 73 height 16
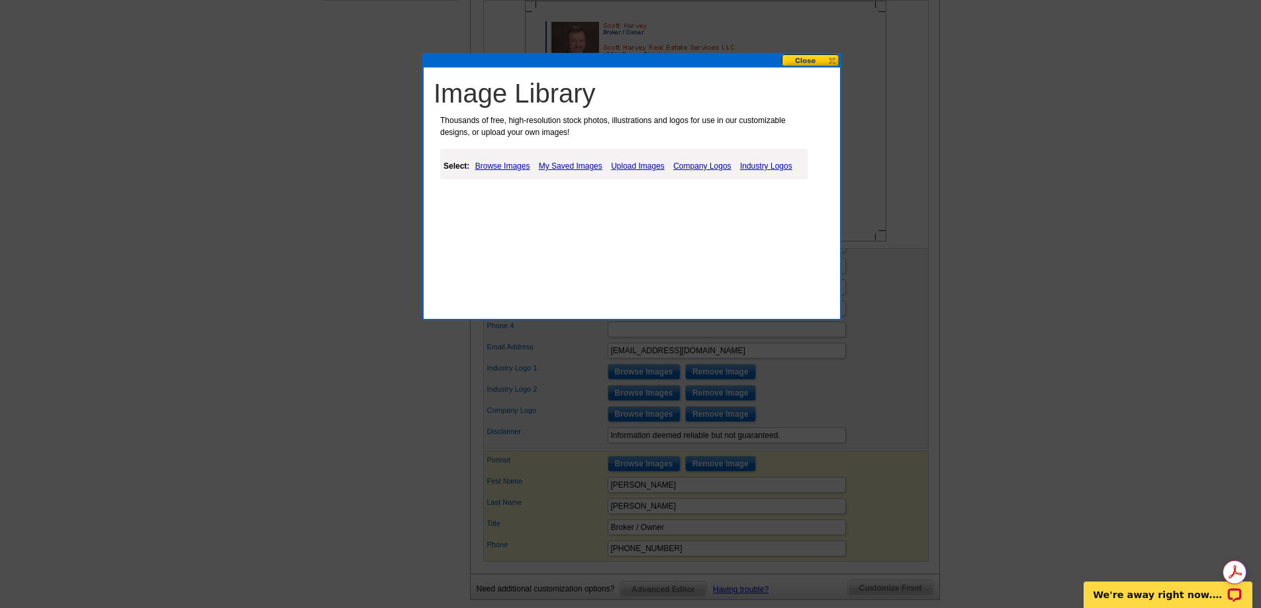
click at [559, 168] on link "My Saved Images" at bounding box center [571, 166] width 70 height 16
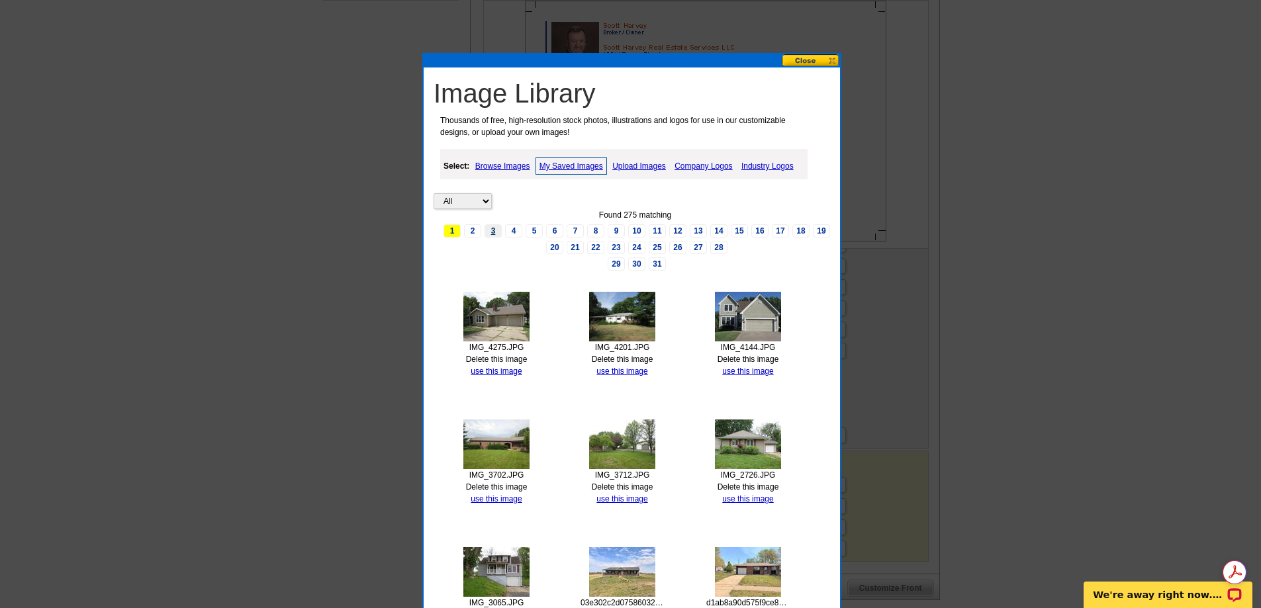
click at [494, 231] on link "3" at bounding box center [493, 230] width 17 height 13
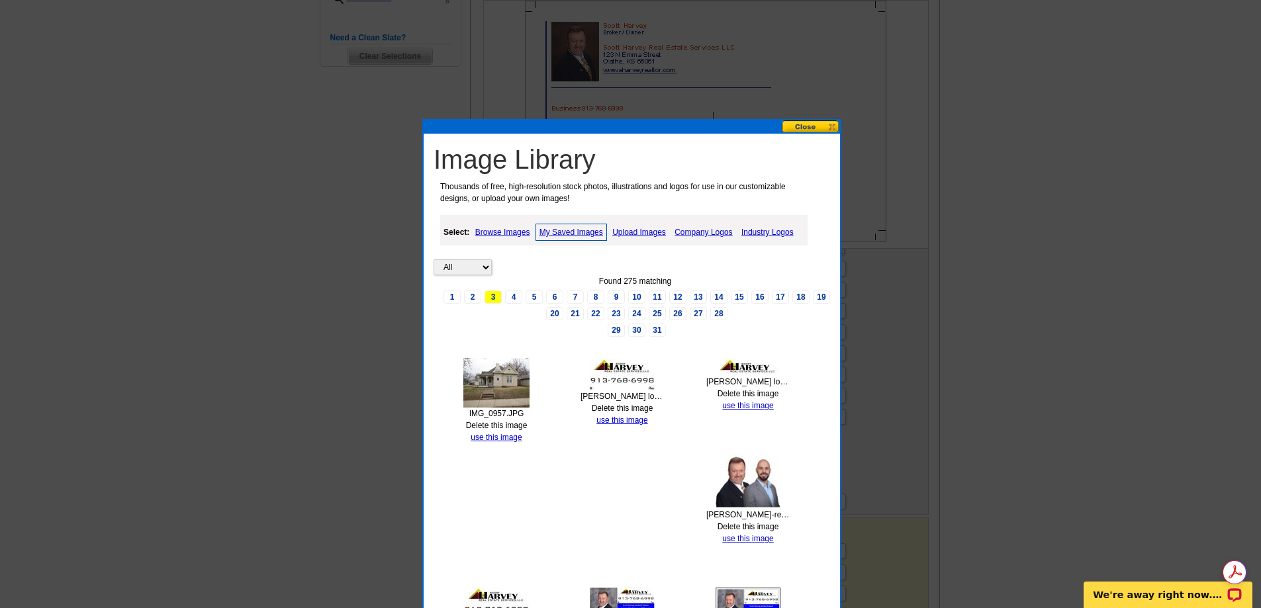
scroll to position [0, 0]
click at [747, 406] on link "use this image" at bounding box center [747, 405] width 51 height 9
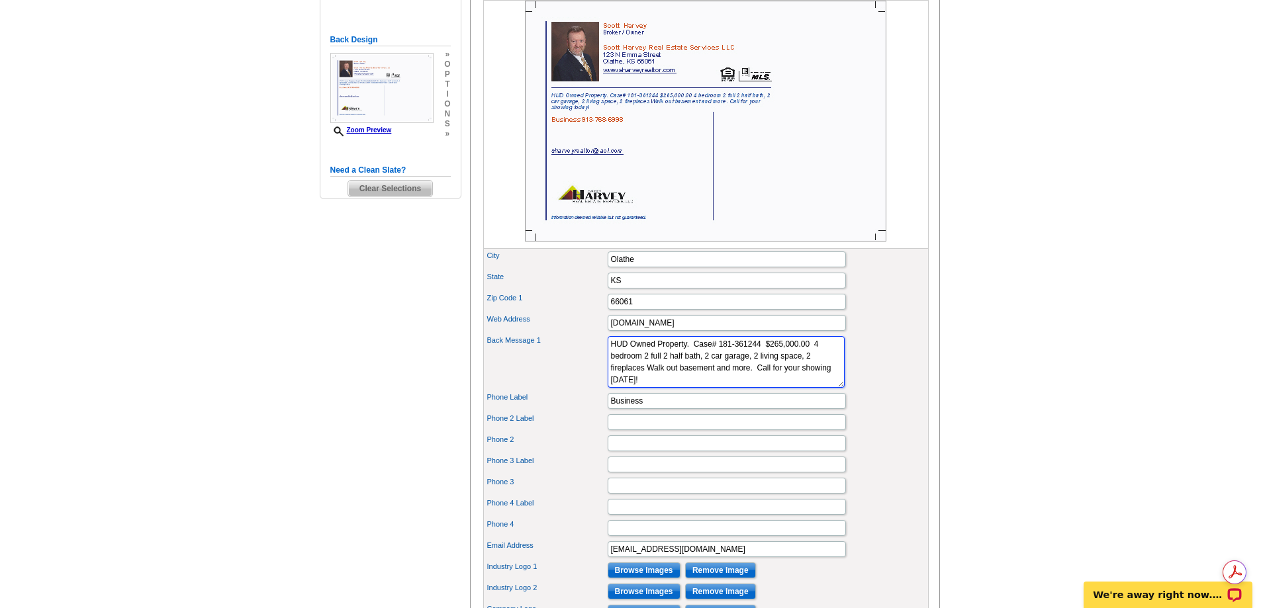
click at [610, 366] on textarea "HUD Owned Property. Case# 181-361244 $265,000.00 4 bedroom 2 full 2 half bath, …" at bounding box center [726, 362] width 237 height 52
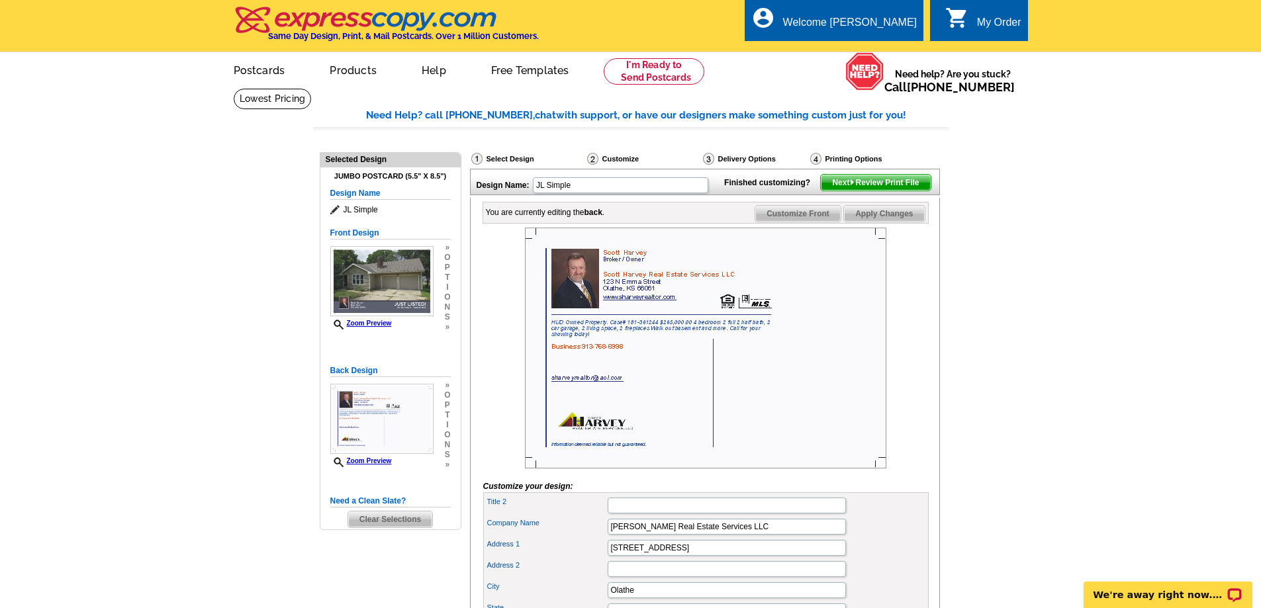
click at [888, 191] on span "Next Review Print File" at bounding box center [875, 183] width 109 height 16
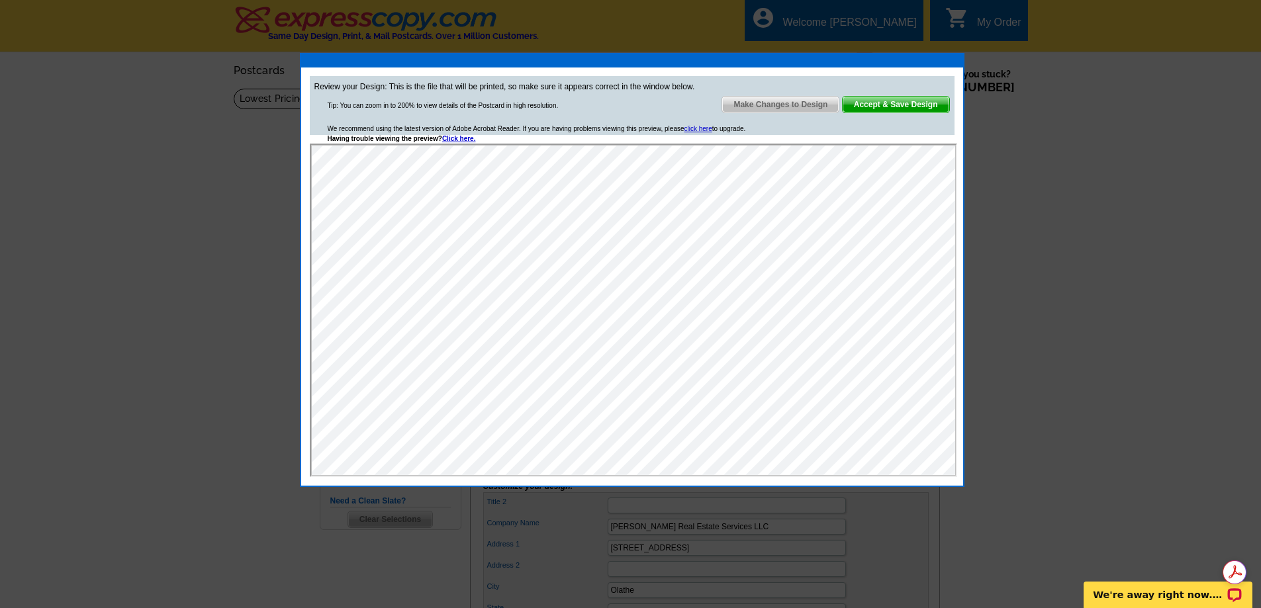
click at [896, 104] on span "Accept & Save Design" at bounding box center [896, 105] width 107 height 16
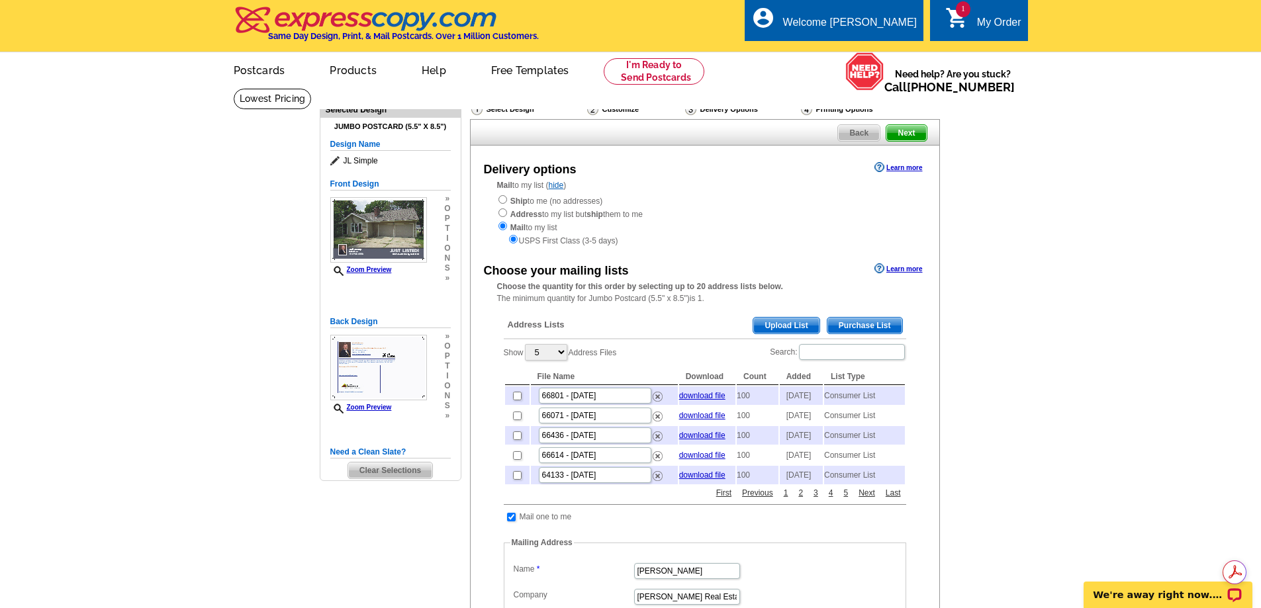
click at [863, 326] on span "Purchase List" at bounding box center [864, 326] width 75 height 16
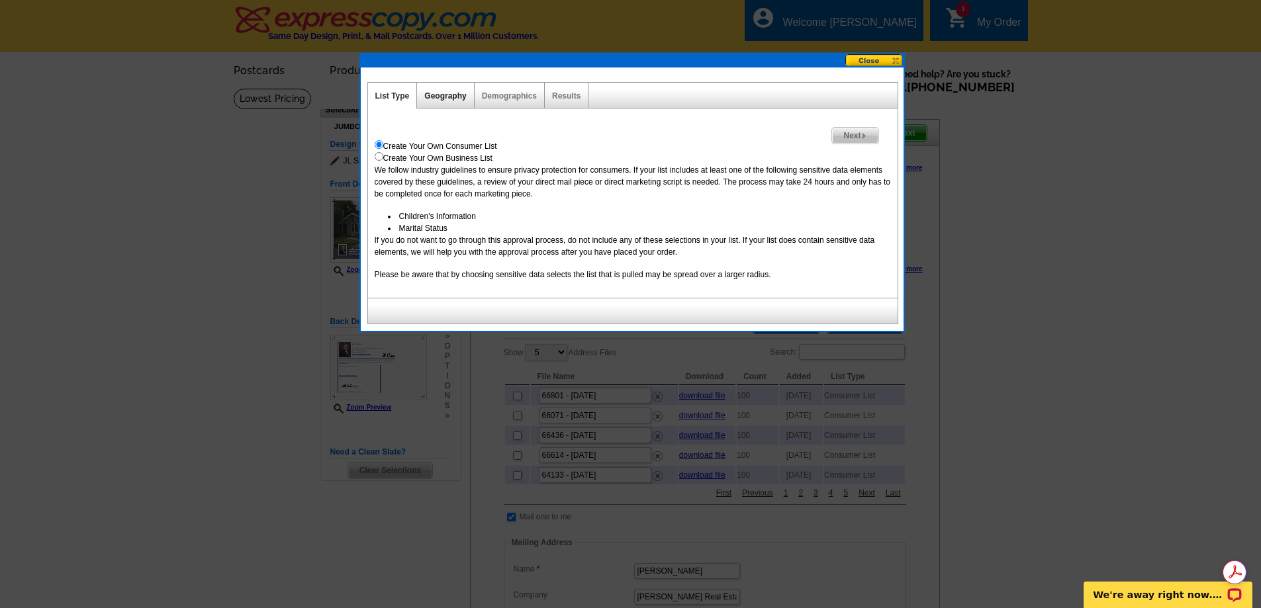
click at [448, 95] on link "Geography" at bounding box center [445, 95] width 42 height 9
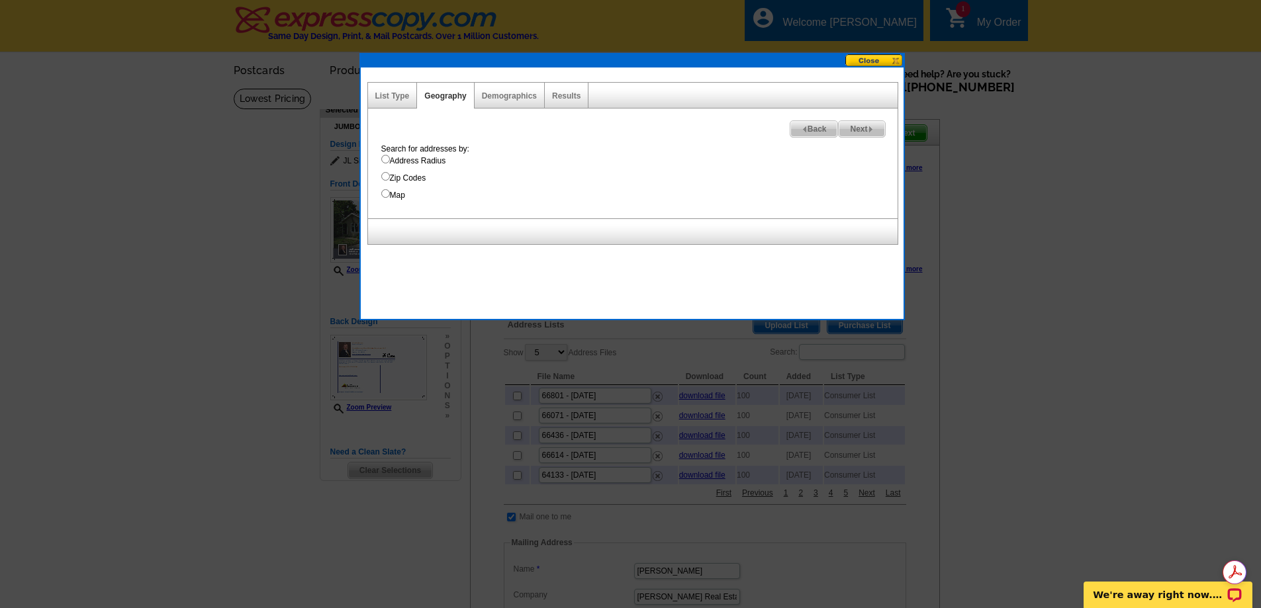
click at [386, 175] on input "Zip Codes" at bounding box center [385, 176] width 9 height 9
radio input "true"
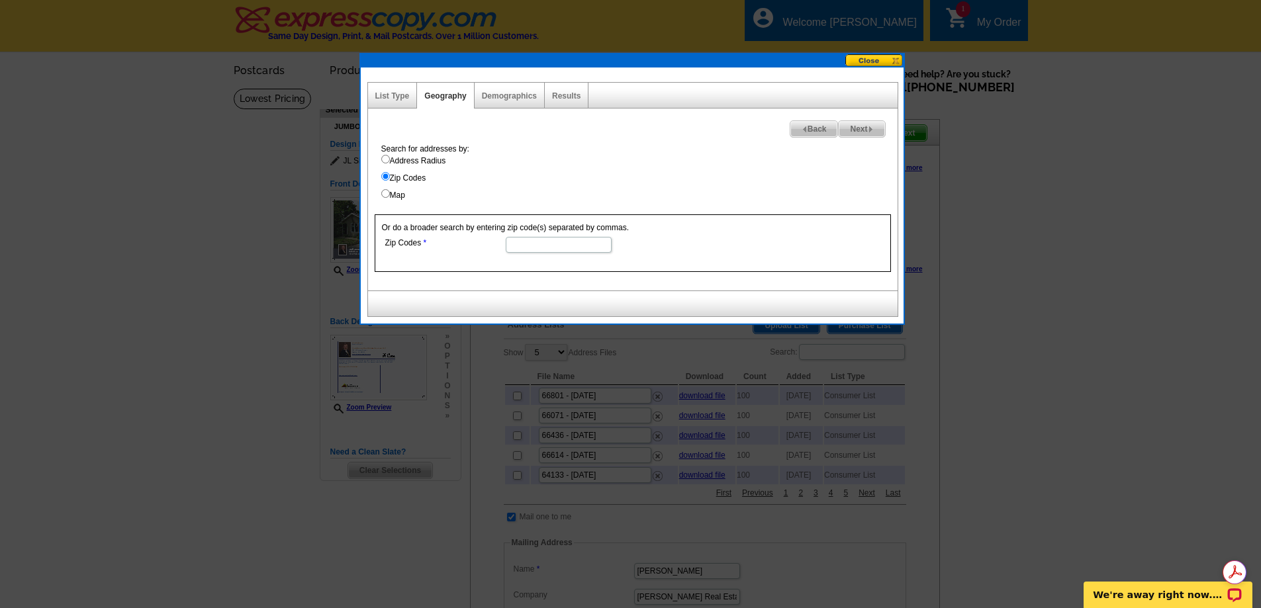
click at [523, 242] on input "Zip Codes" at bounding box center [559, 245] width 106 height 16
type input "66618"
click at [864, 131] on span "Next" at bounding box center [862, 129] width 46 height 16
select select
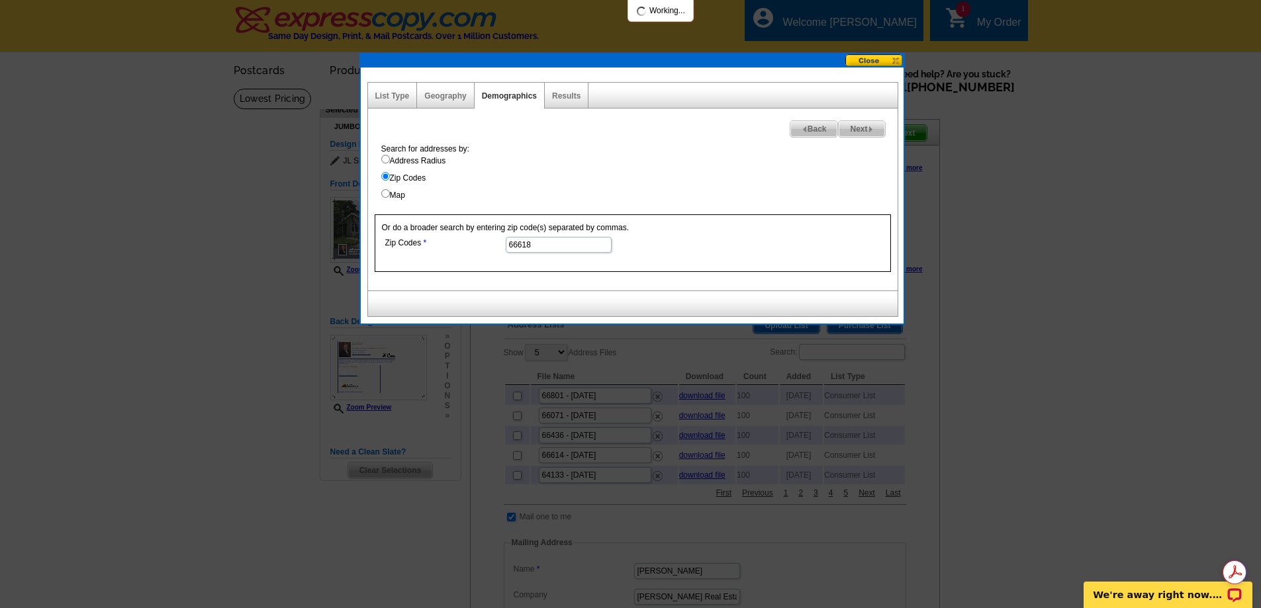
select select
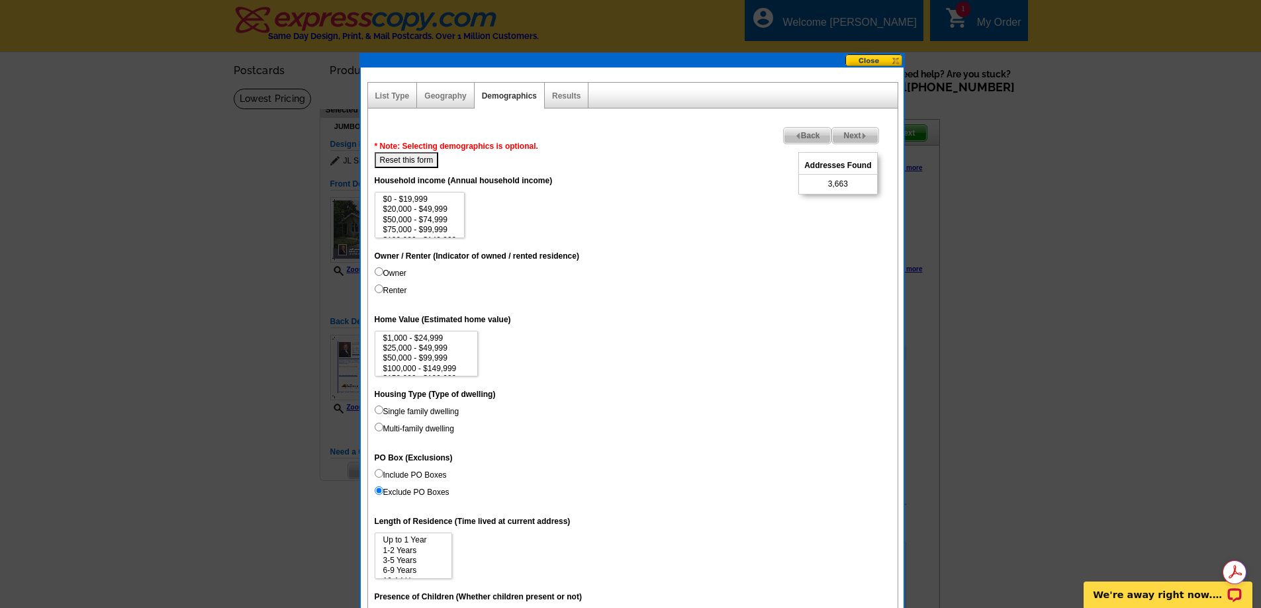
click at [381, 289] on input "Renter" at bounding box center [379, 289] width 9 height 9
radio input "true"
click at [379, 269] on input "Owner" at bounding box center [379, 271] width 9 height 9
radio input "true"
click at [857, 136] on span "Next" at bounding box center [855, 136] width 46 height 16
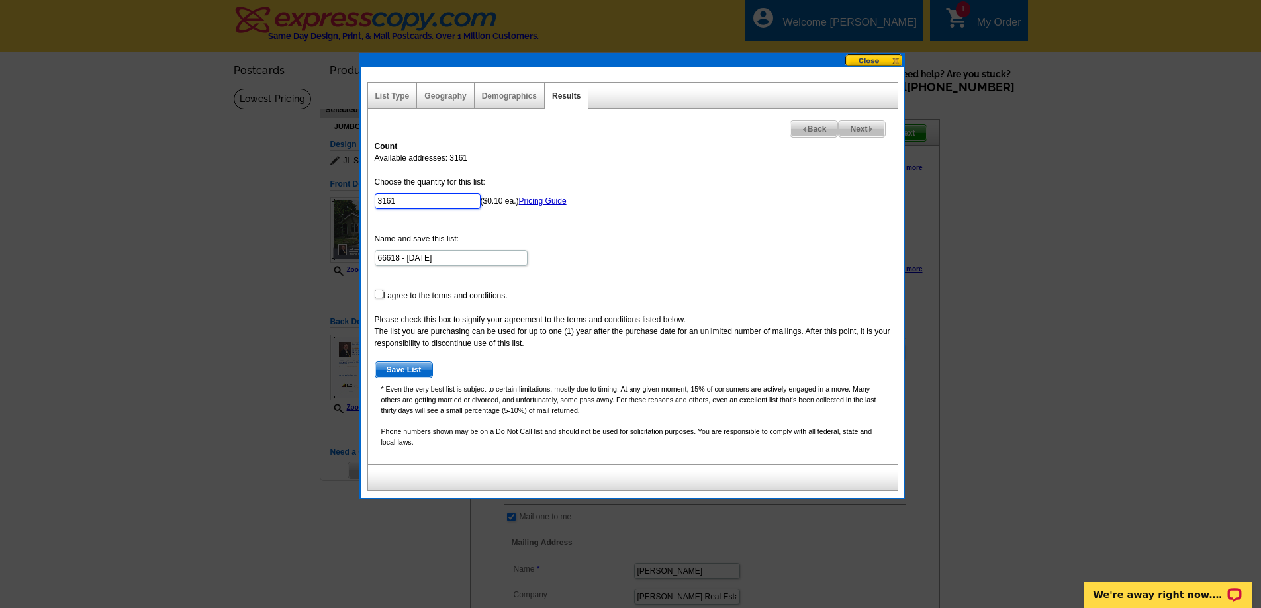
drag, startPoint x: 404, startPoint y: 203, endPoint x: 286, endPoint y: 197, distance: 118.0
click at [289, 196] on body "Welcome back Scott My Account Logout local_phone Same Day Design, Print, & Mail…" at bounding box center [630, 617] width 1261 height 1235
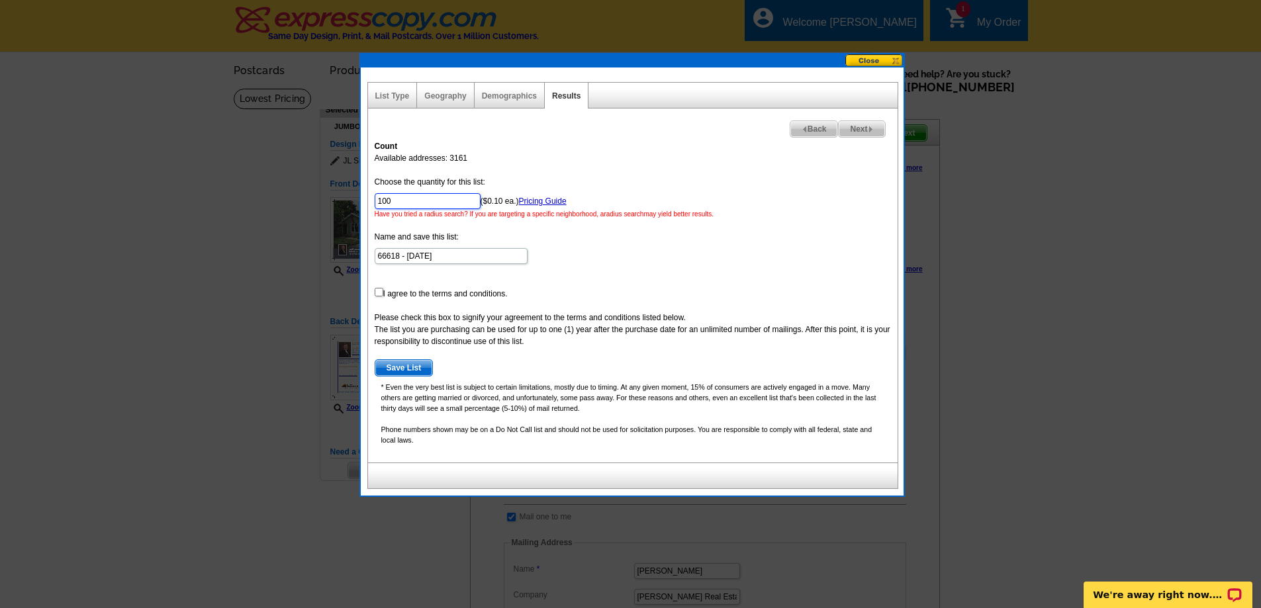
type input "100"
click at [453, 258] on input "66618 - Sep 14" at bounding box center [451, 256] width 153 height 16
type input "66618 - [DATE]"
click at [378, 290] on input "checkbox" at bounding box center [379, 292] width 9 height 9
checkbox input "true"
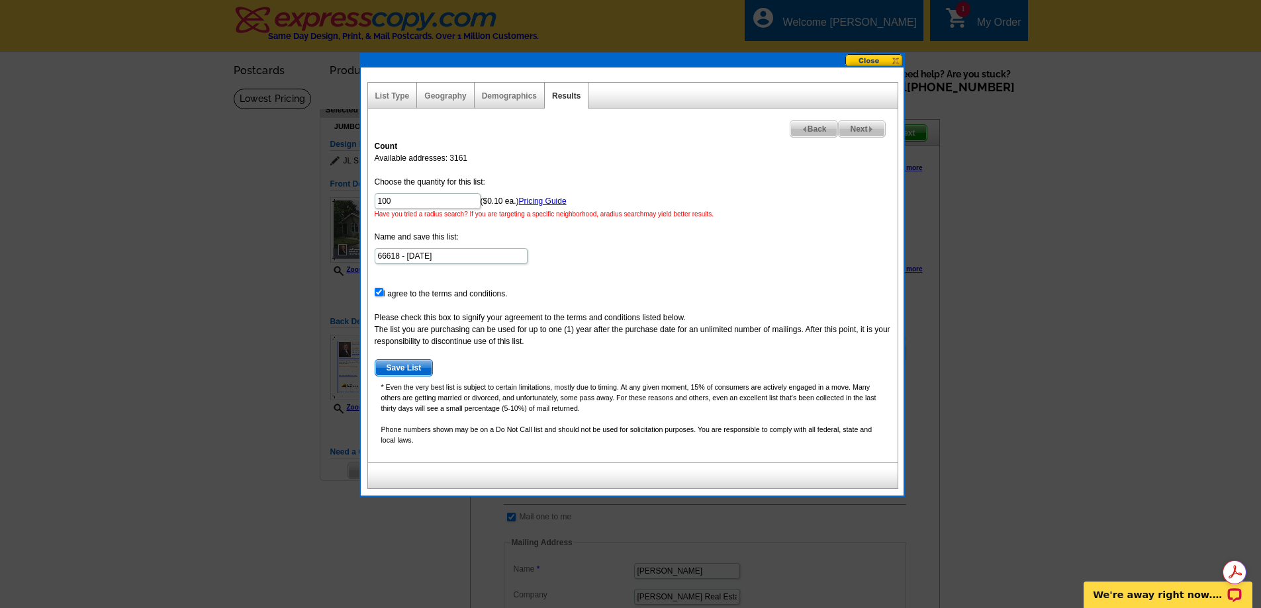
click at [409, 367] on span "Save List" at bounding box center [404, 368] width 58 height 16
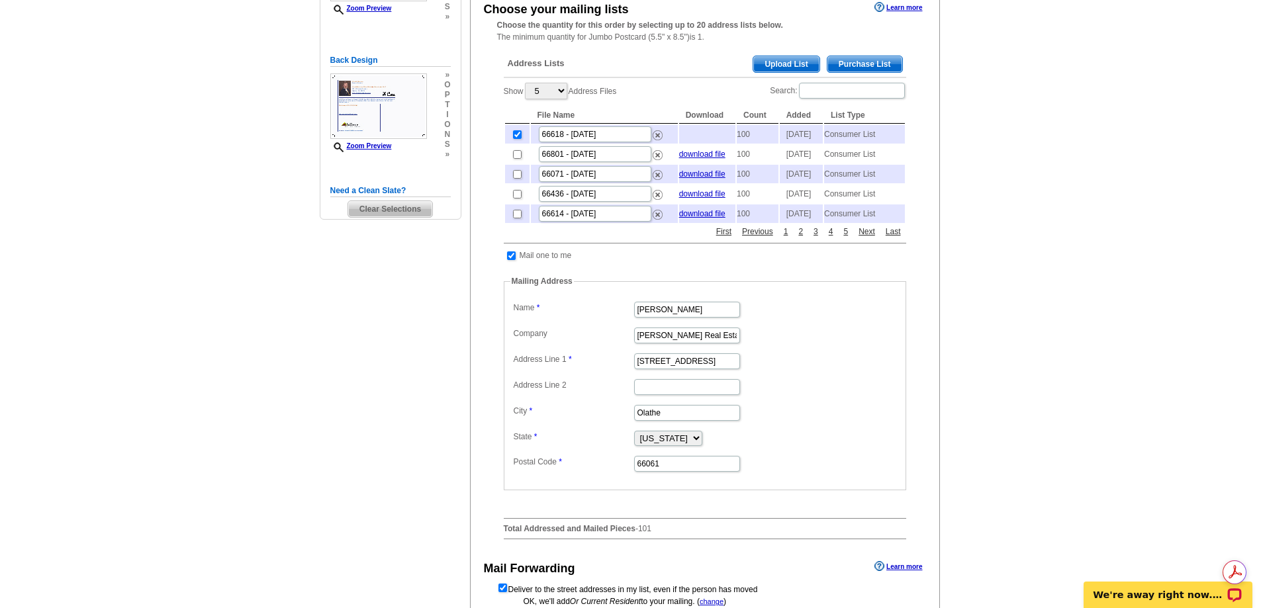
scroll to position [397, 0]
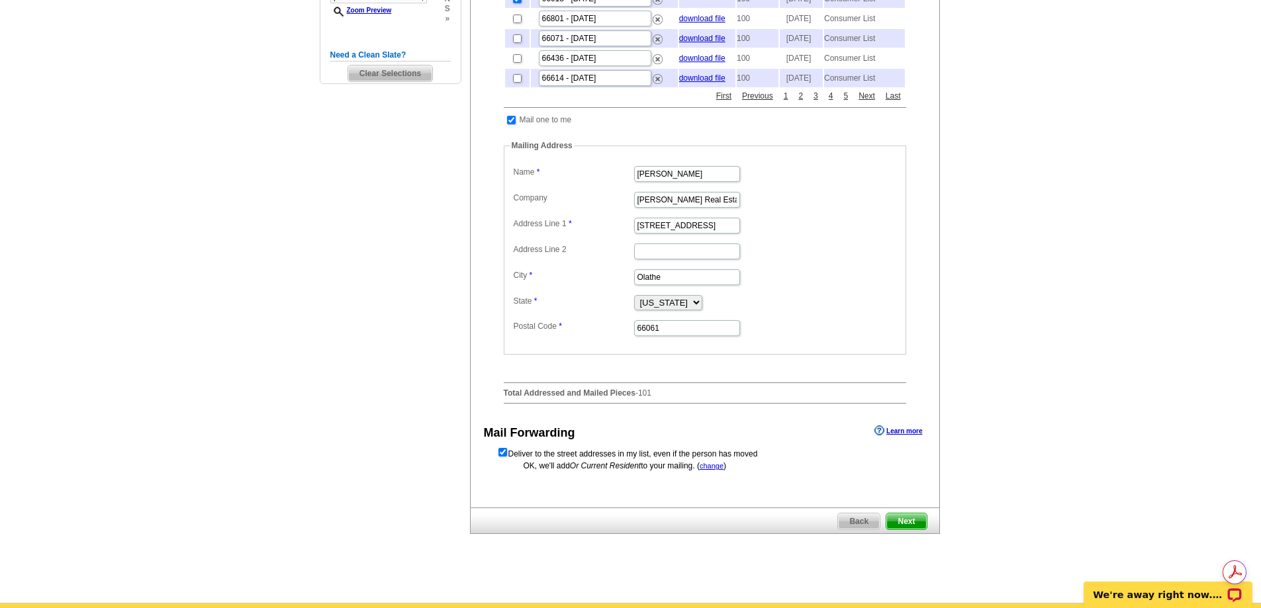
click at [909, 530] on span "Next" at bounding box center [906, 522] width 40 height 16
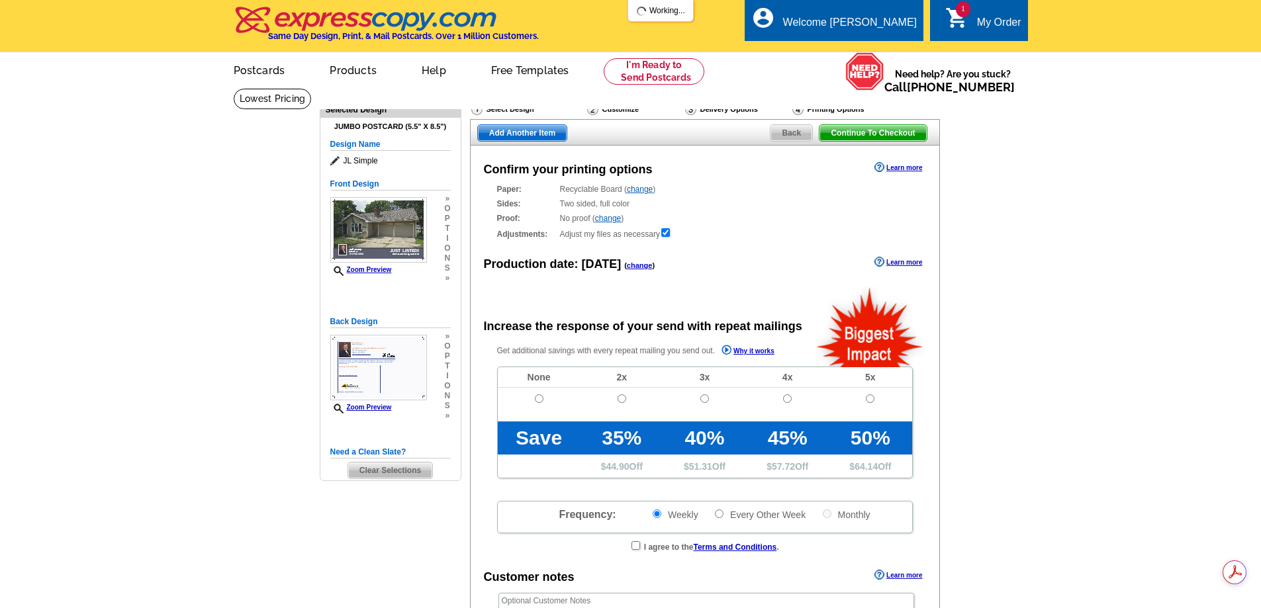
radio input "false"
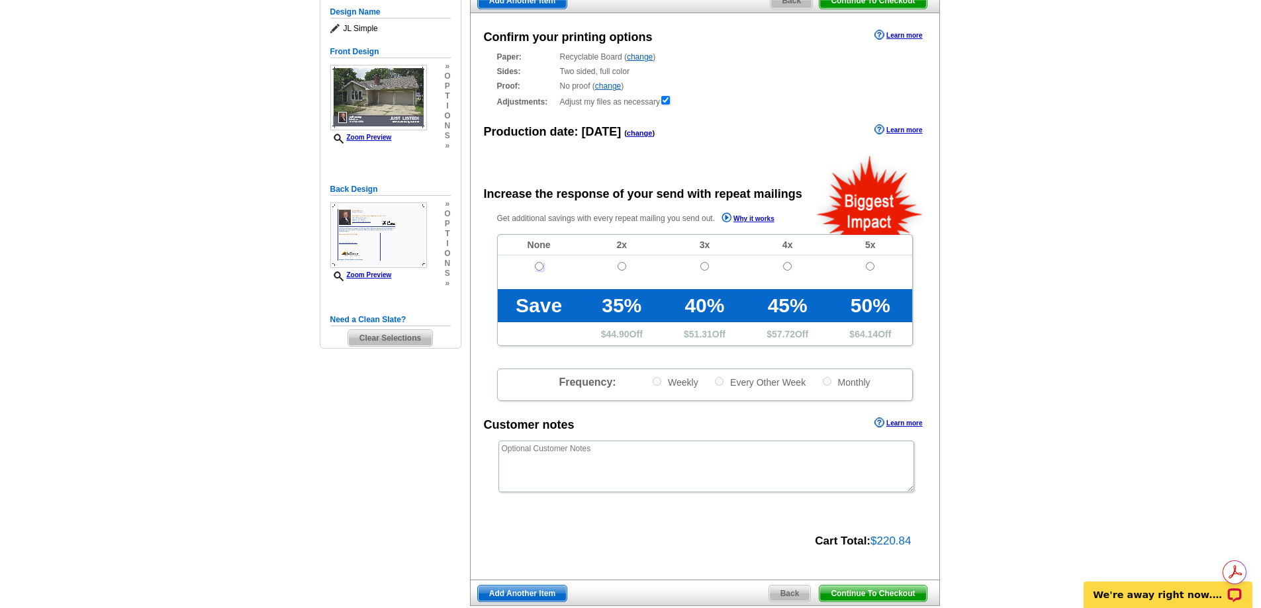
click at [539, 264] on input "radio" at bounding box center [539, 266] width 9 height 9
radio input "true"
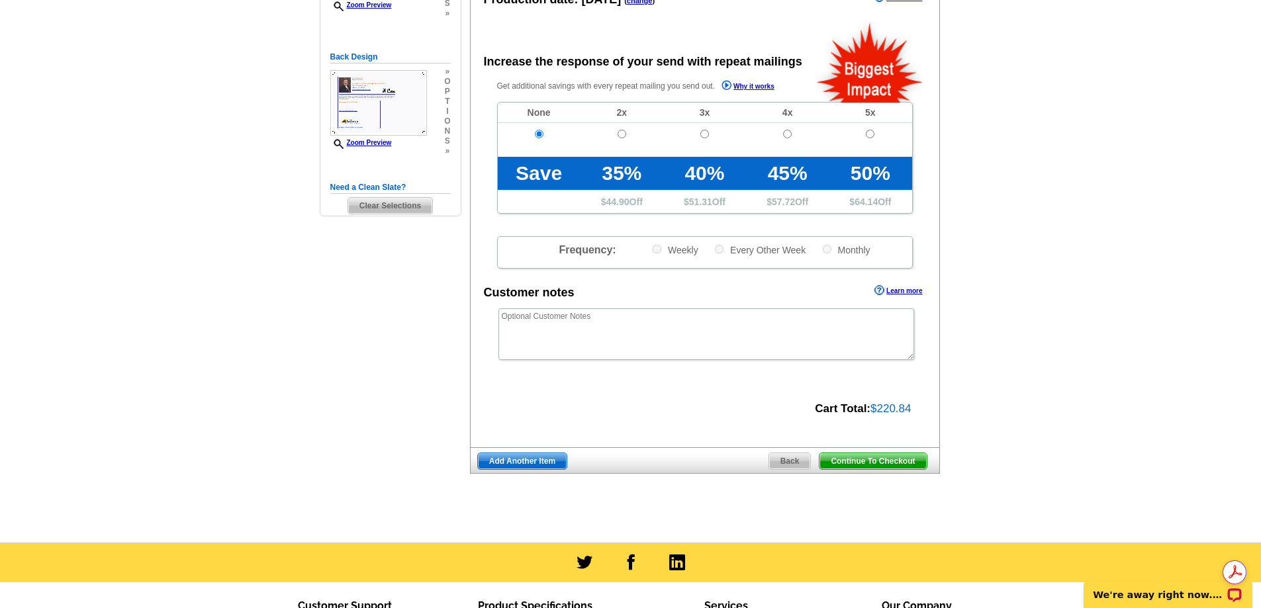
click at [870, 465] on span "Continue To Checkout" at bounding box center [873, 461] width 107 height 16
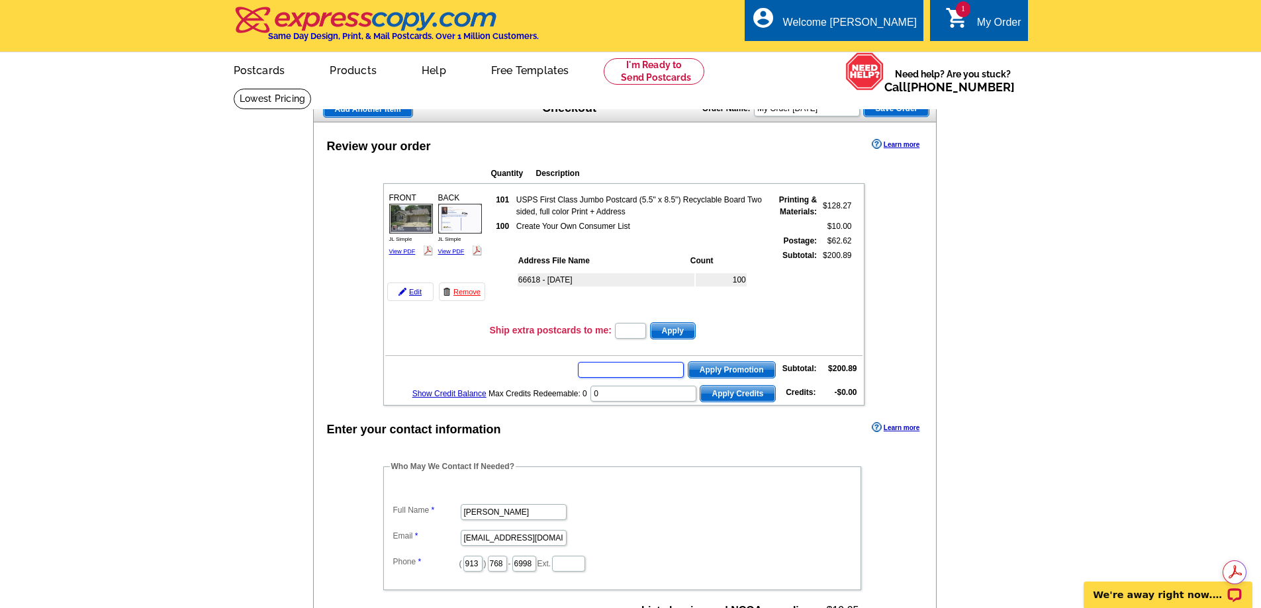
click at [646, 373] on input "text" at bounding box center [631, 370] width 106 height 16
type input "E3025"
click at [725, 370] on span "Apply Promotion" at bounding box center [731, 370] width 87 height 16
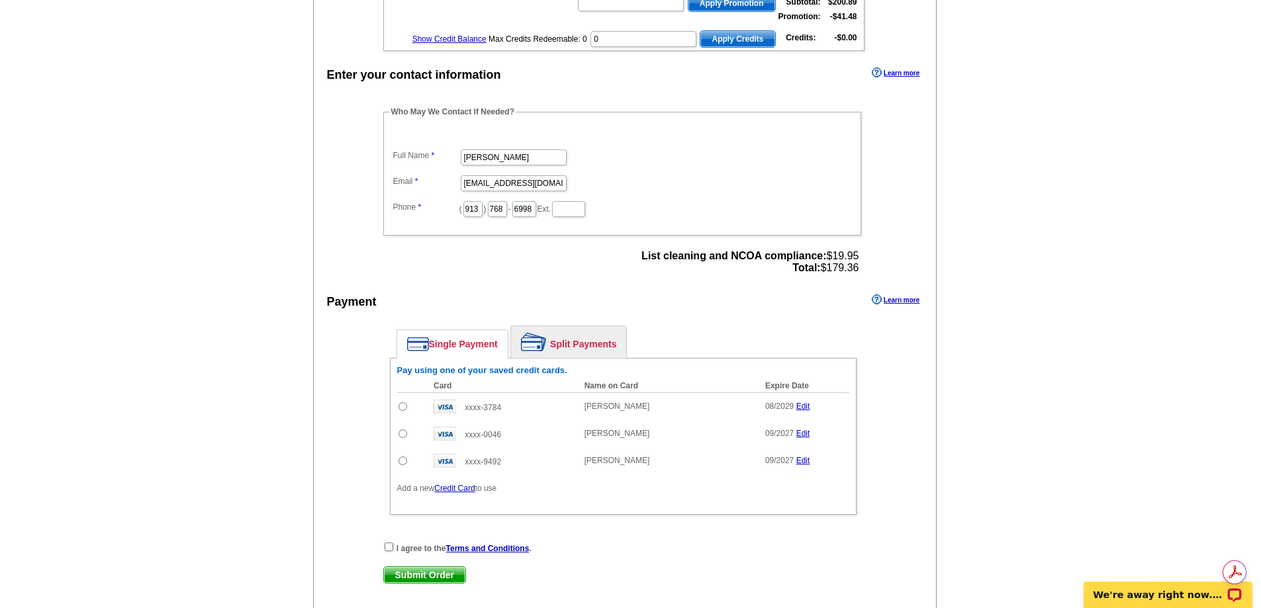
click at [400, 406] on input "radio" at bounding box center [403, 406] width 9 height 9
radio input "true"
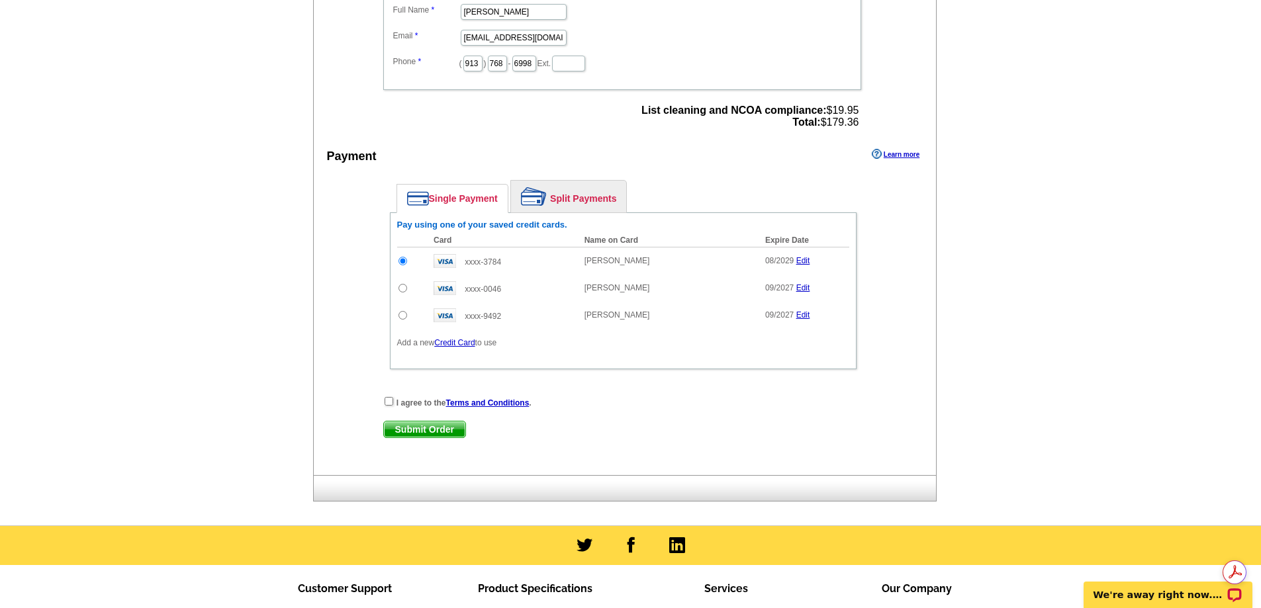
scroll to position [596, 0]
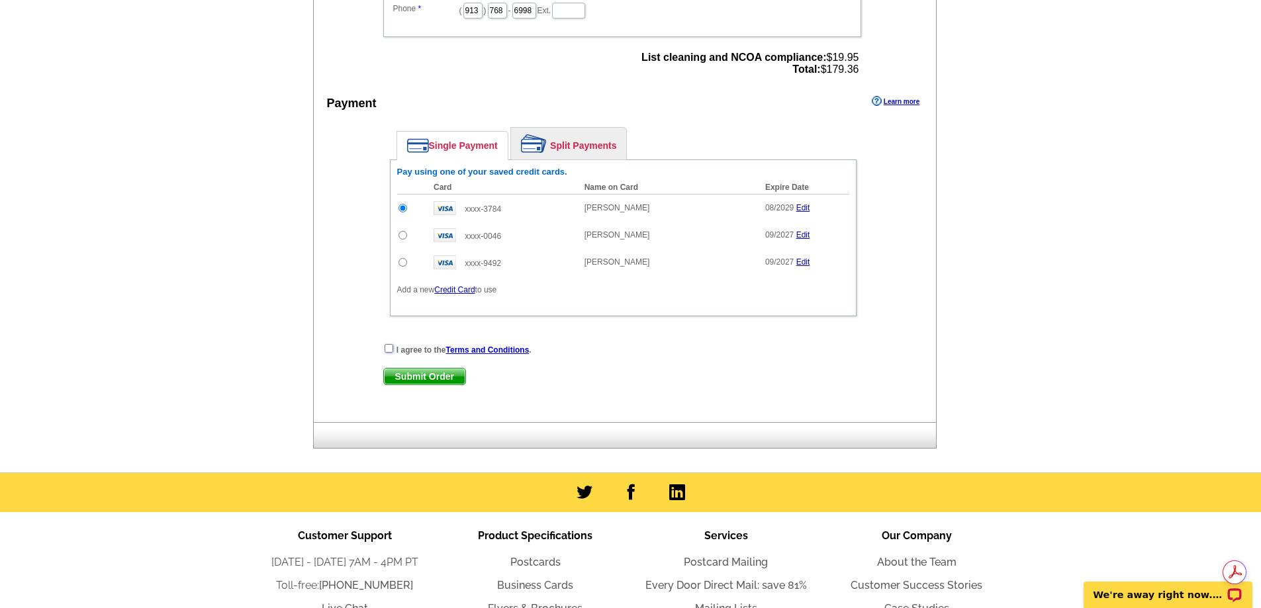
click at [386, 351] on input "checkbox" at bounding box center [389, 348] width 9 height 9
checkbox input "true"
click at [434, 381] on span "Submit Order" at bounding box center [424, 377] width 81 height 16
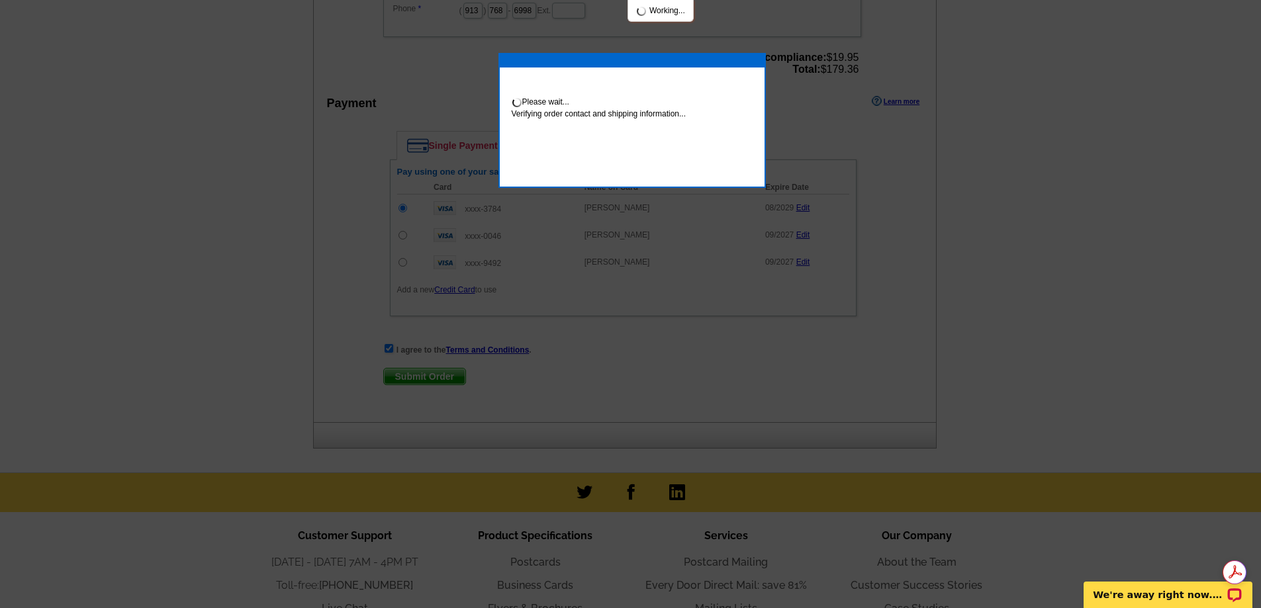
scroll to position [590, 0]
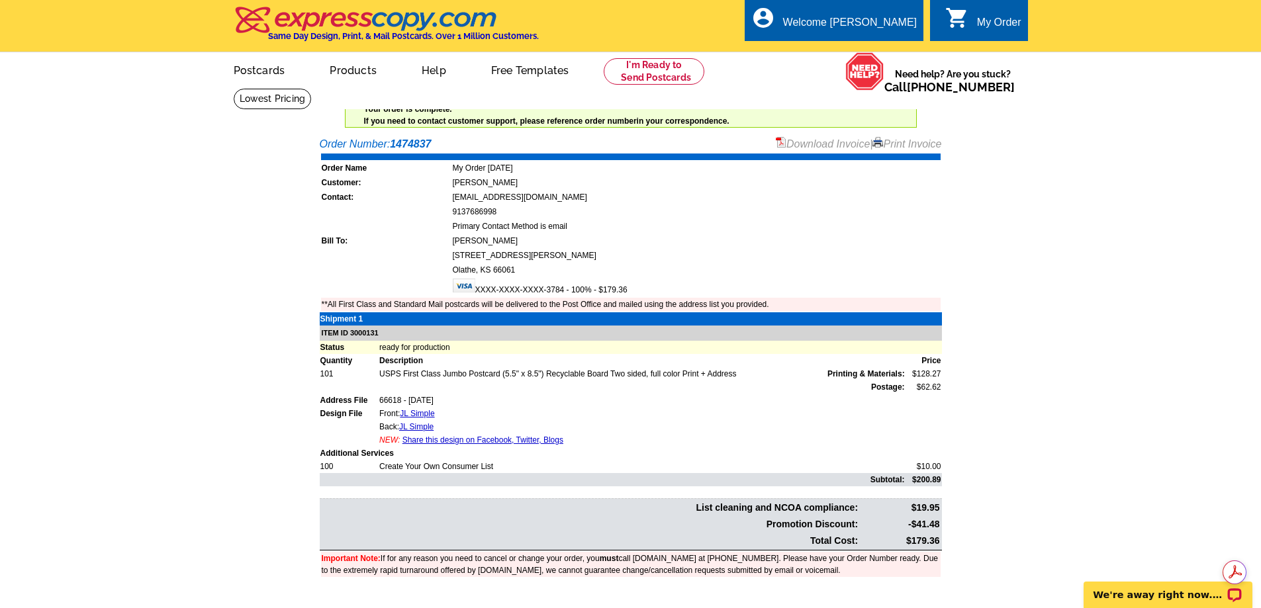
click at [801, 142] on link "Download Invoice" at bounding box center [823, 143] width 94 height 11
click at [894, 75] on link "Logout" at bounding box center [895, 75] width 34 height 12
